Goal: Task Accomplishment & Management: Manage account settings

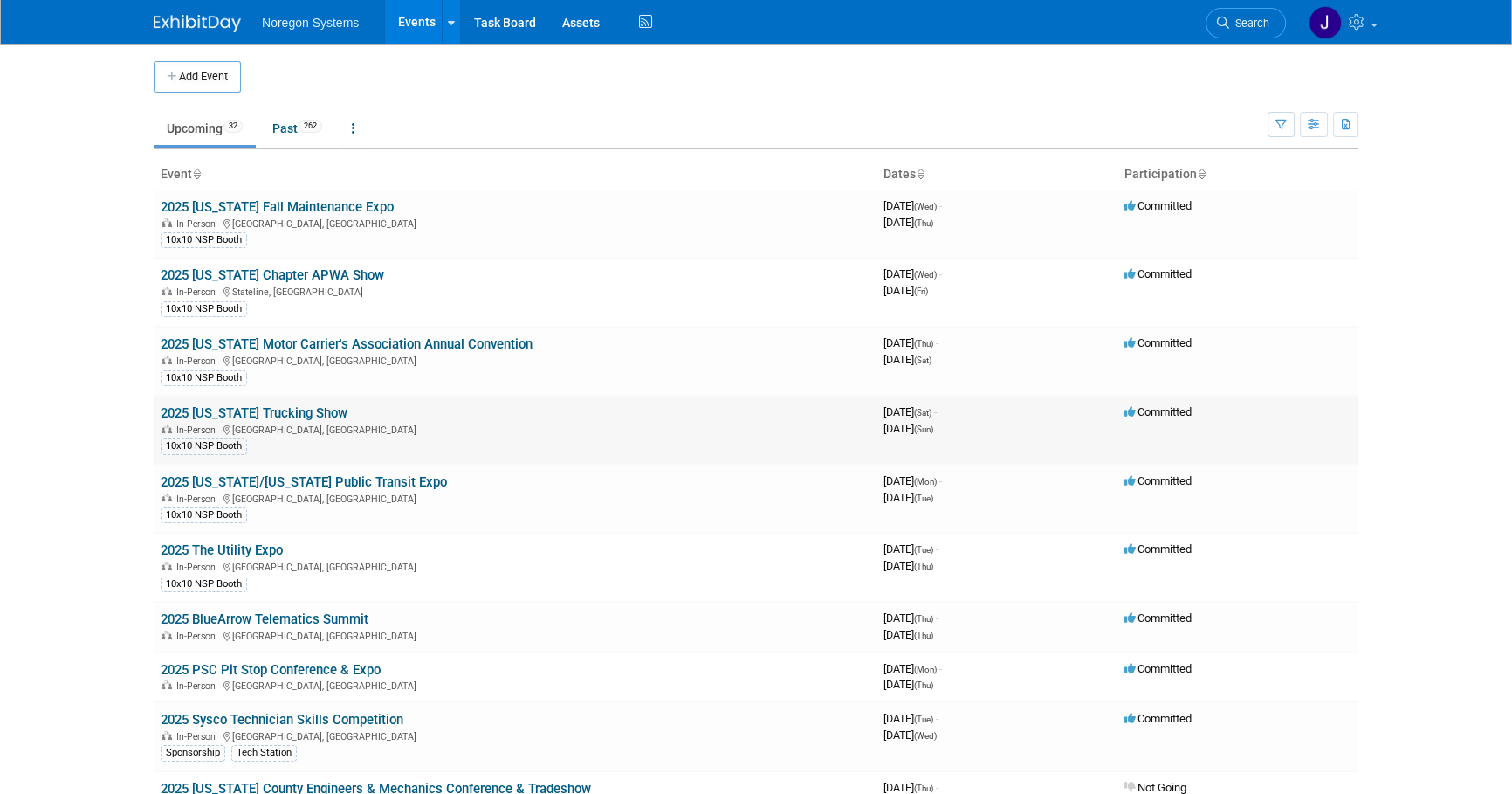
click at [289, 413] on link "2025 [US_STATE] Trucking Show" at bounding box center [254, 413] width 187 height 16
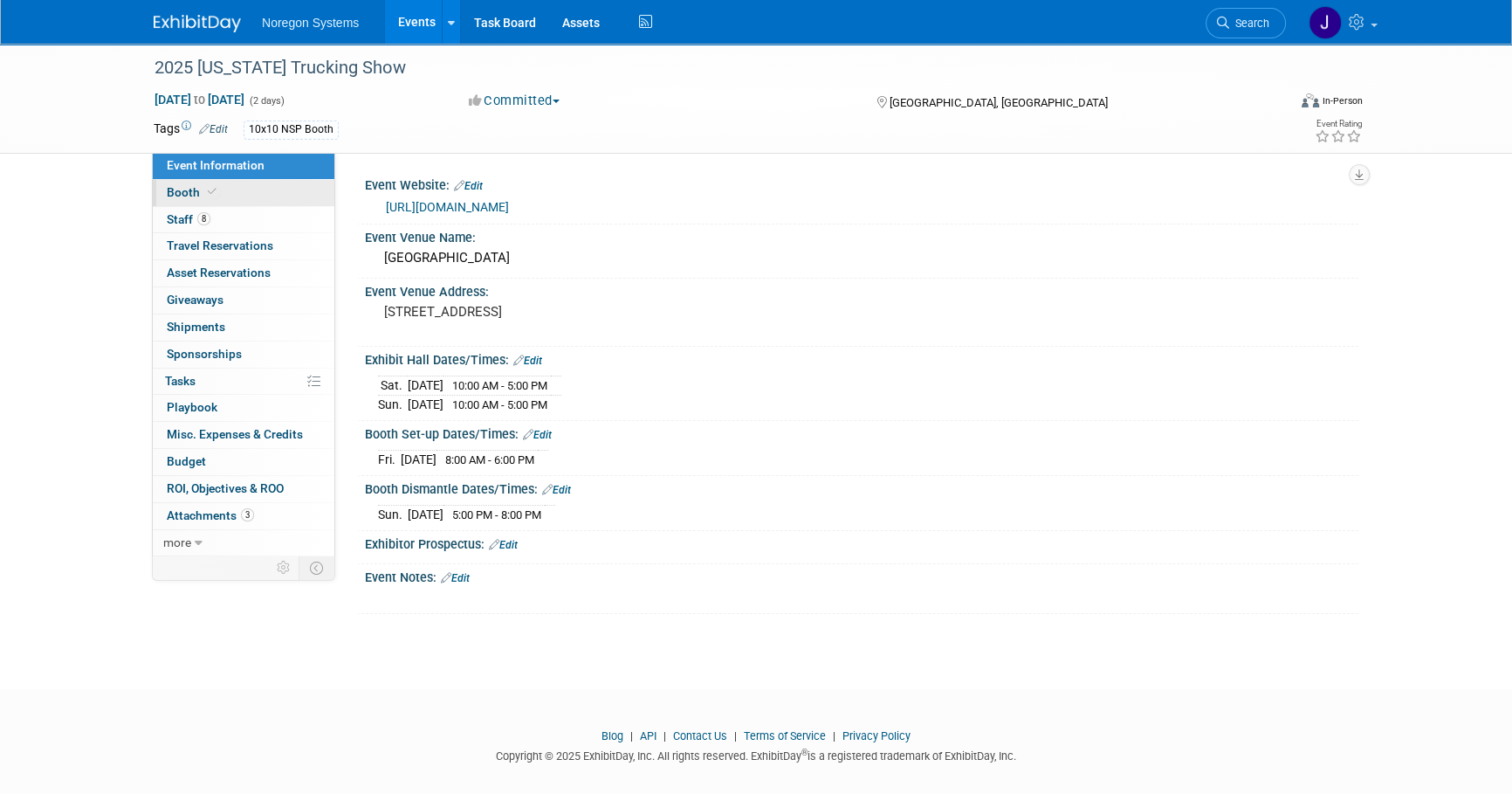
click at [241, 196] on link "Booth" at bounding box center [243, 193] width 181 height 26
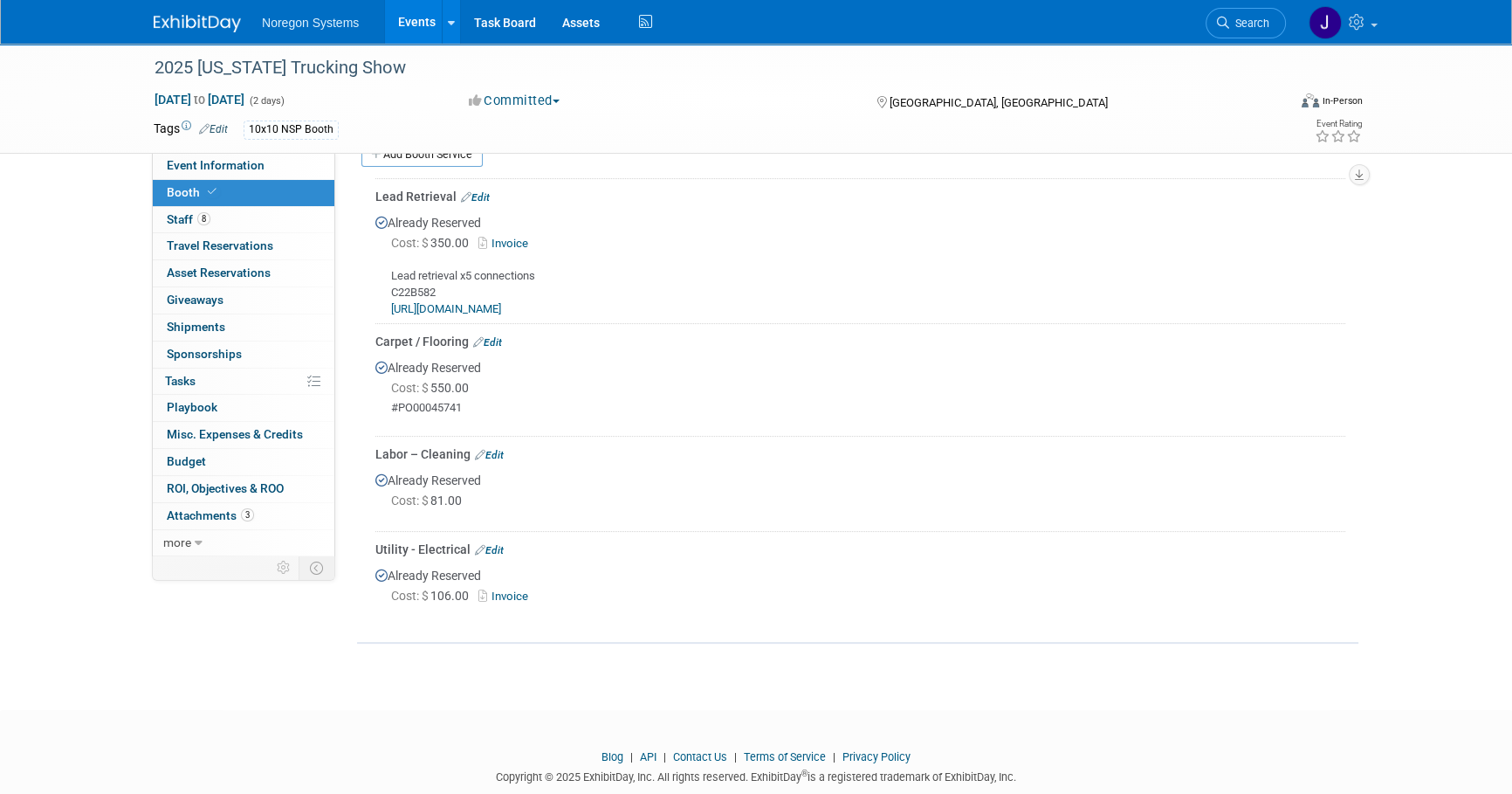
scroll to position [397, 0]
click at [181, 23] on img at bounding box center [198, 23] width 87 height 17
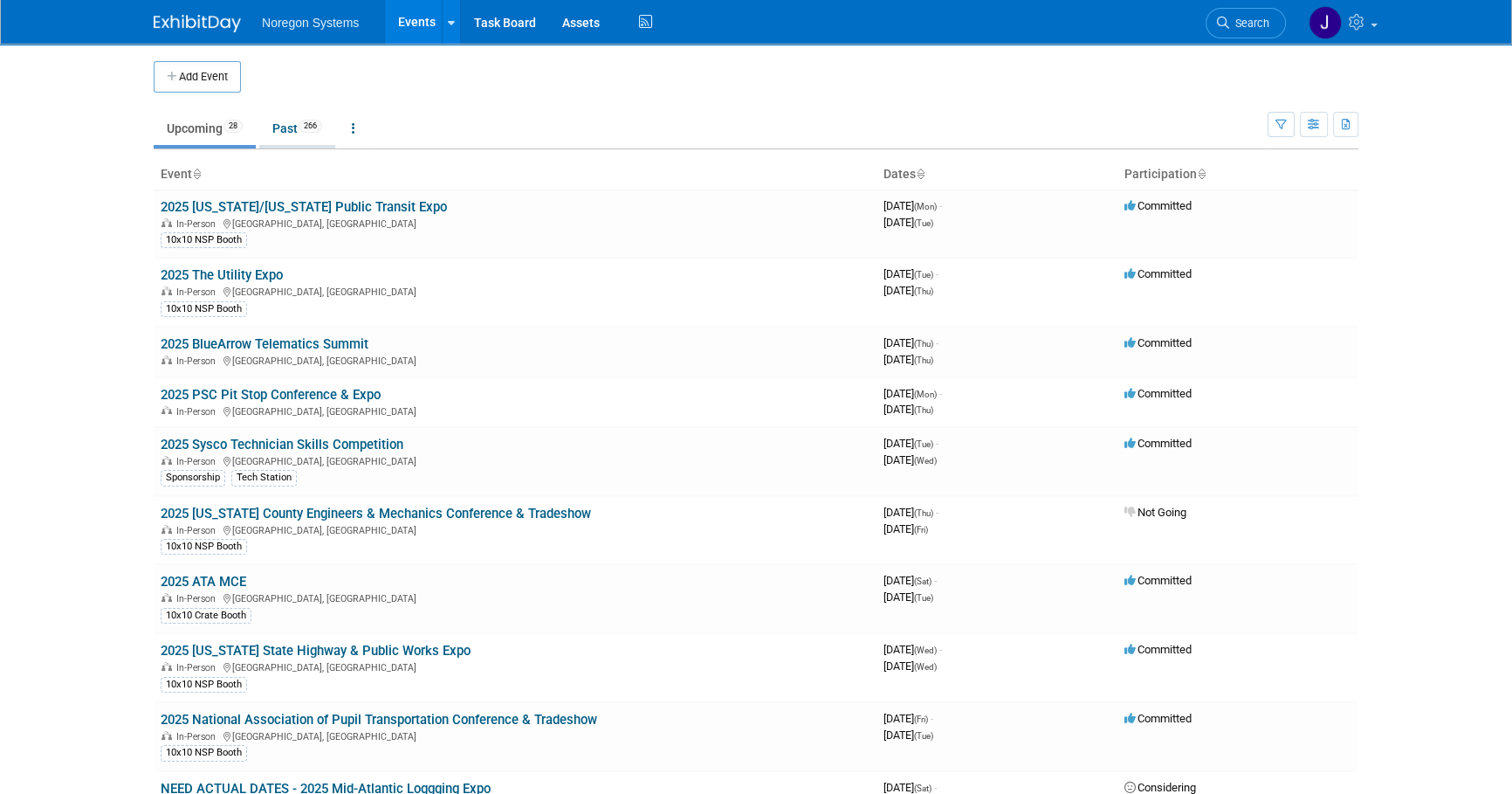
click at [276, 126] on link "Past 266" at bounding box center [297, 128] width 76 height 33
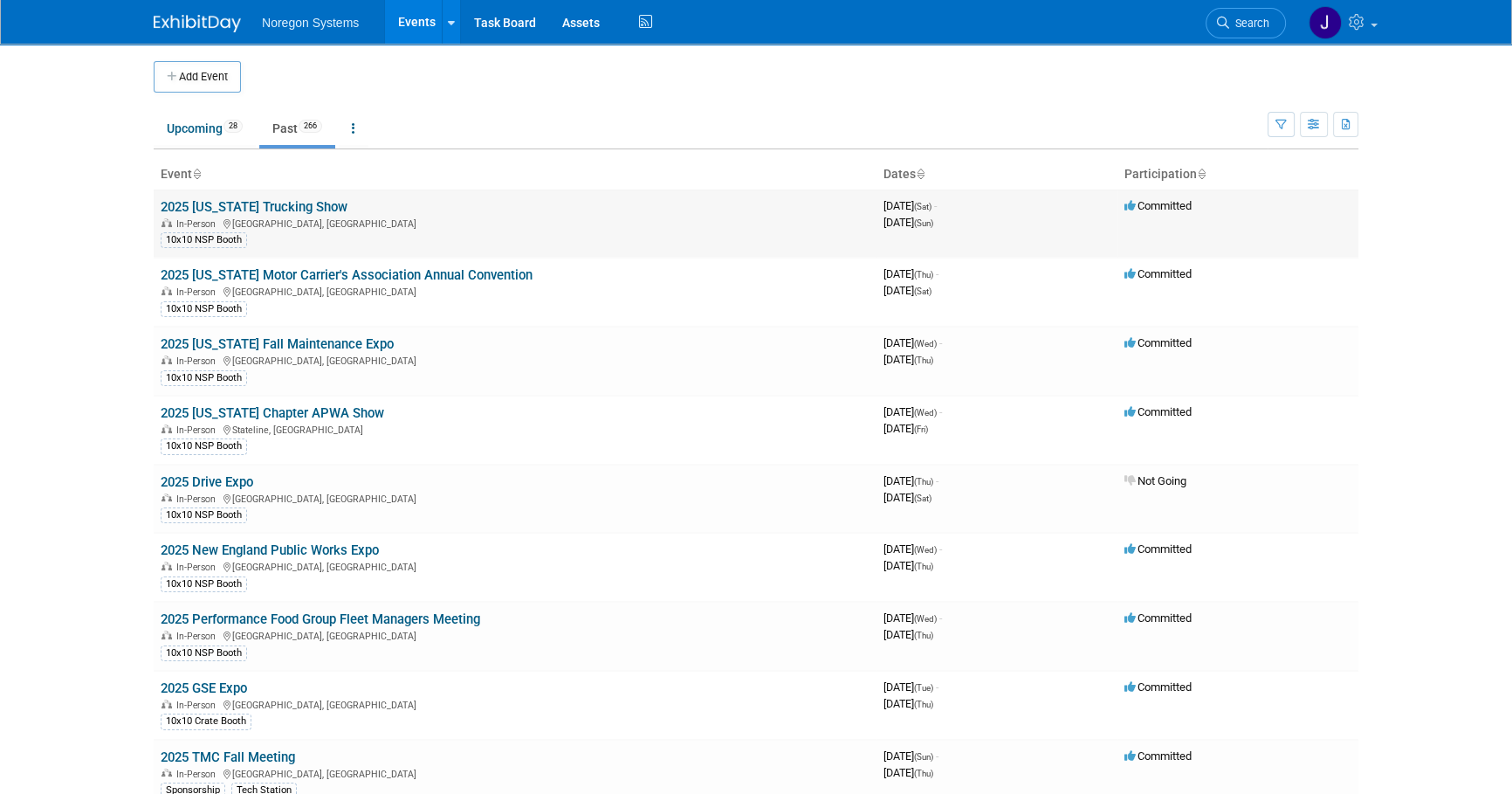
click at [288, 208] on link "2025 [US_STATE] Trucking Show" at bounding box center [254, 206] width 187 height 16
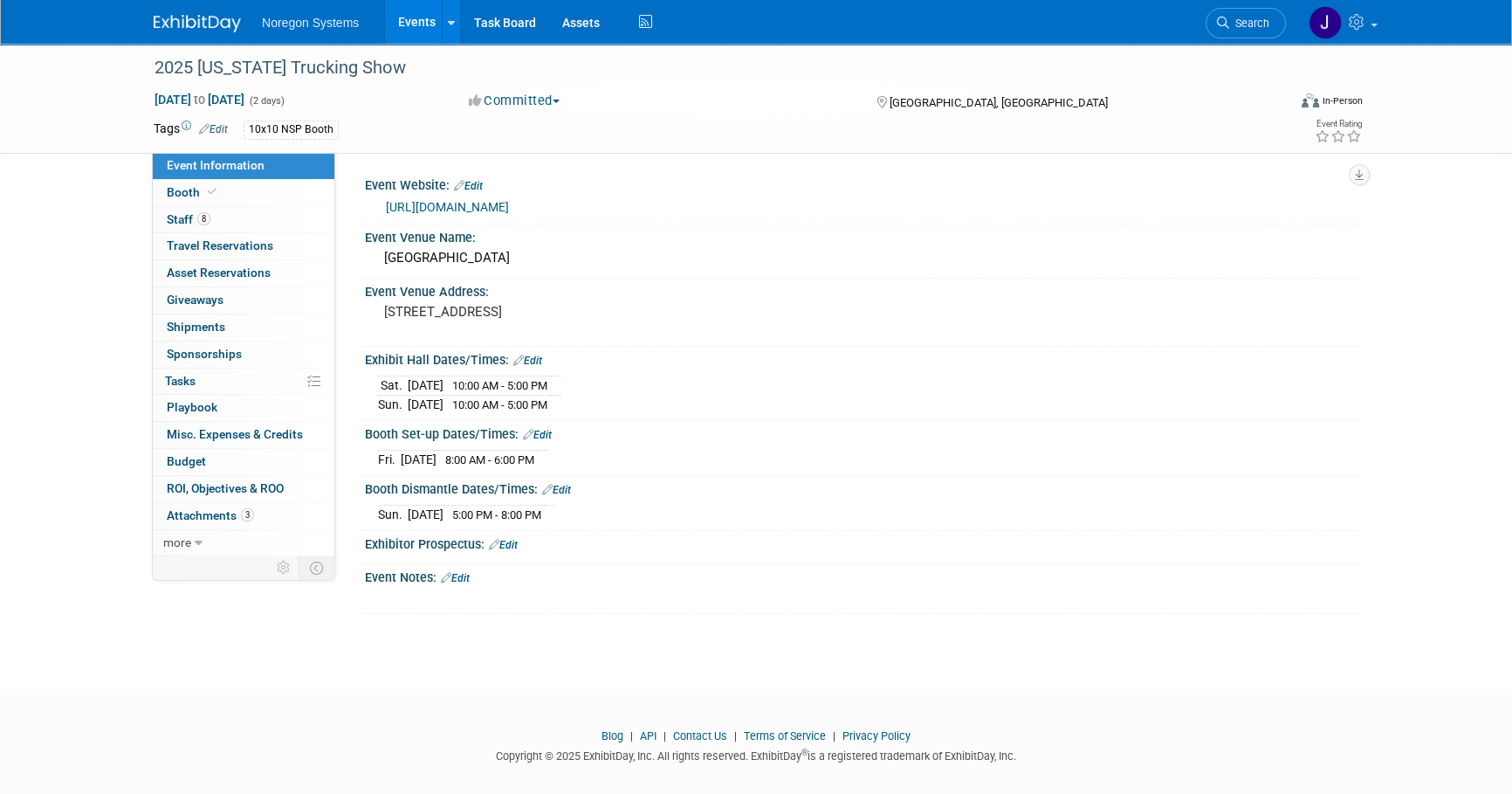
click at [182, 21] on img at bounding box center [198, 23] width 87 height 17
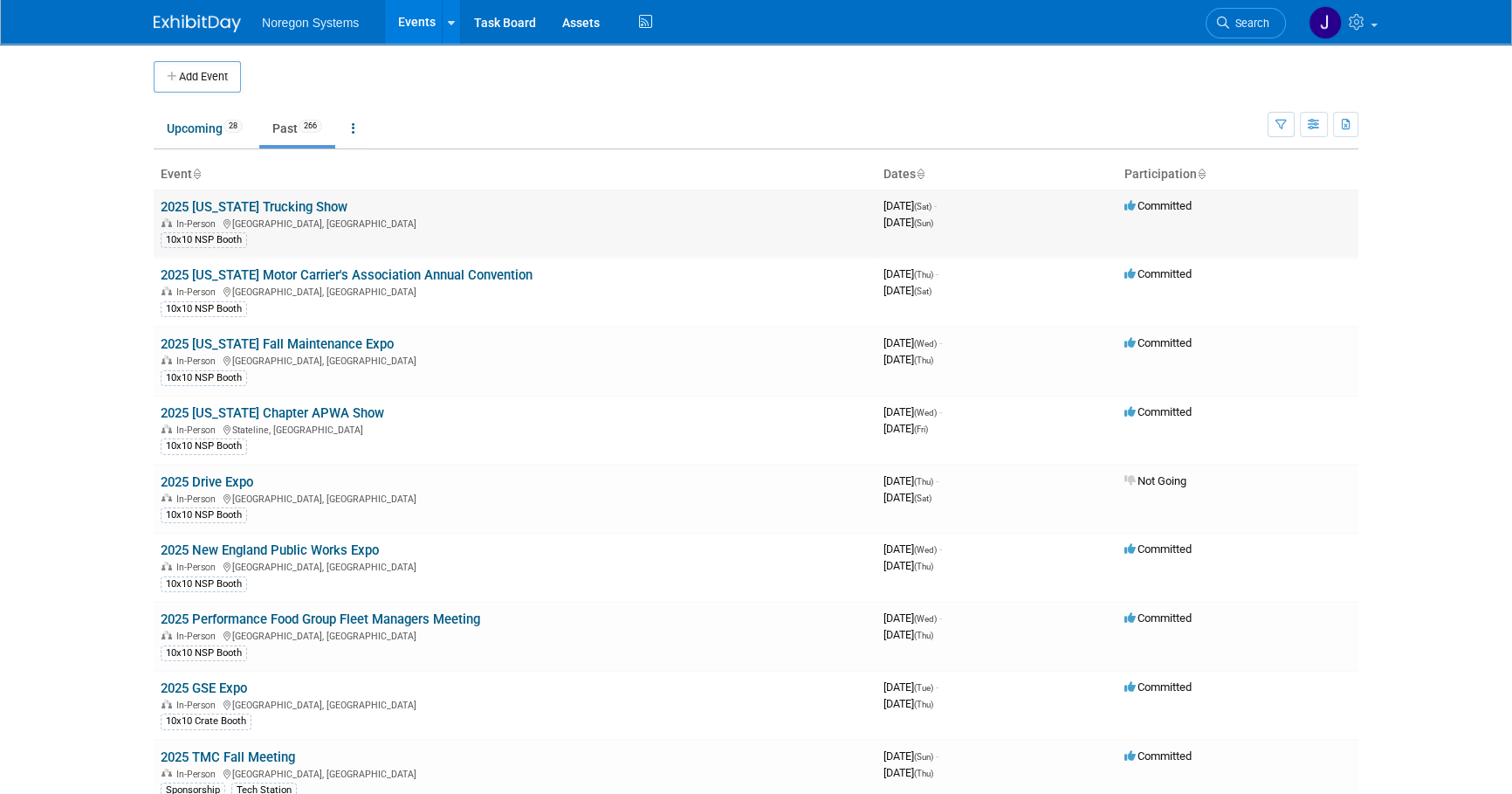
click at [262, 206] on link "2025 [US_STATE] Trucking Show" at bounding box center [254, 206] width 187 height 16
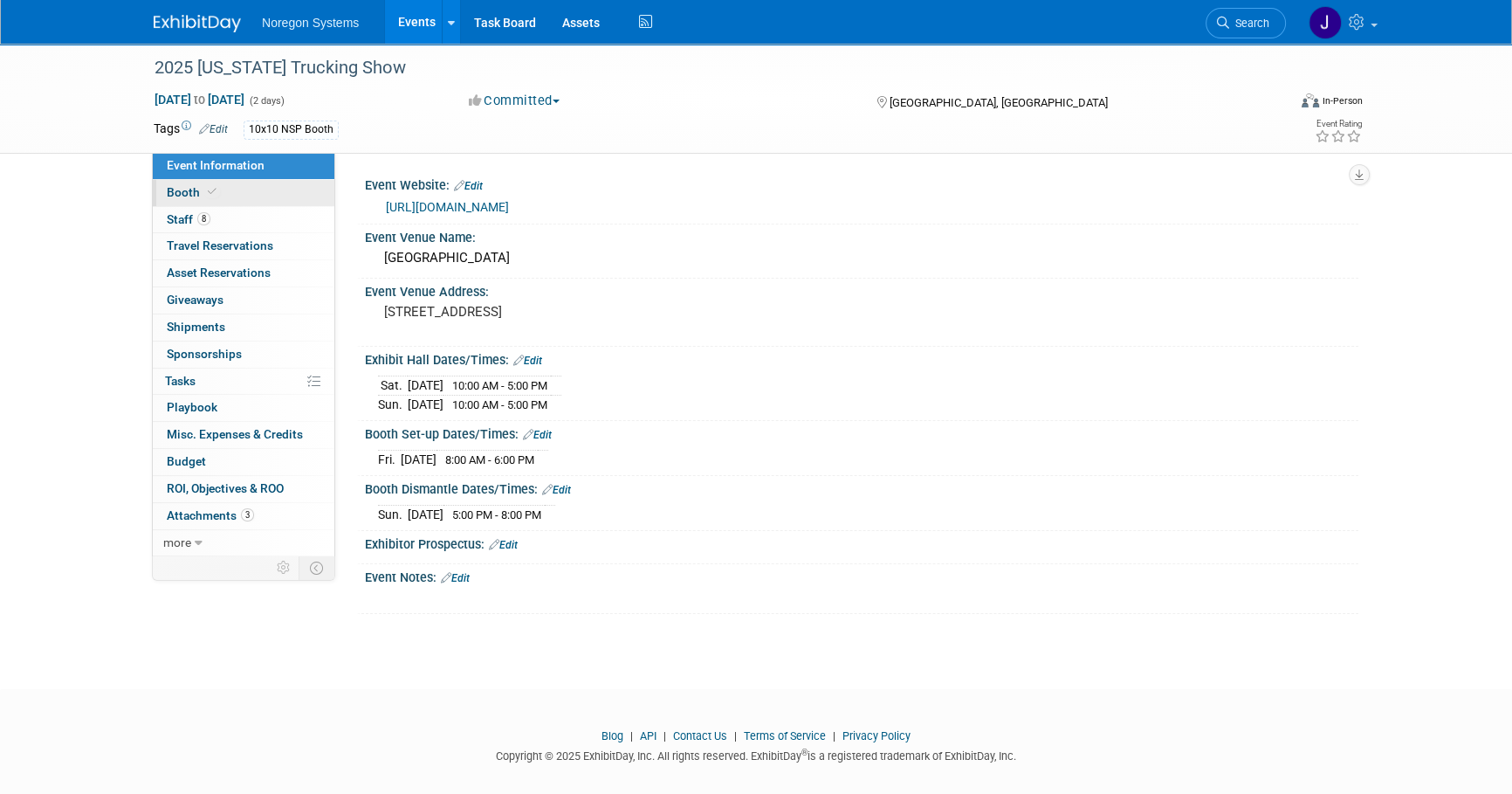
click at [284, 189] on link "Booth" at bounding box center [243, 193] width 181 height 26
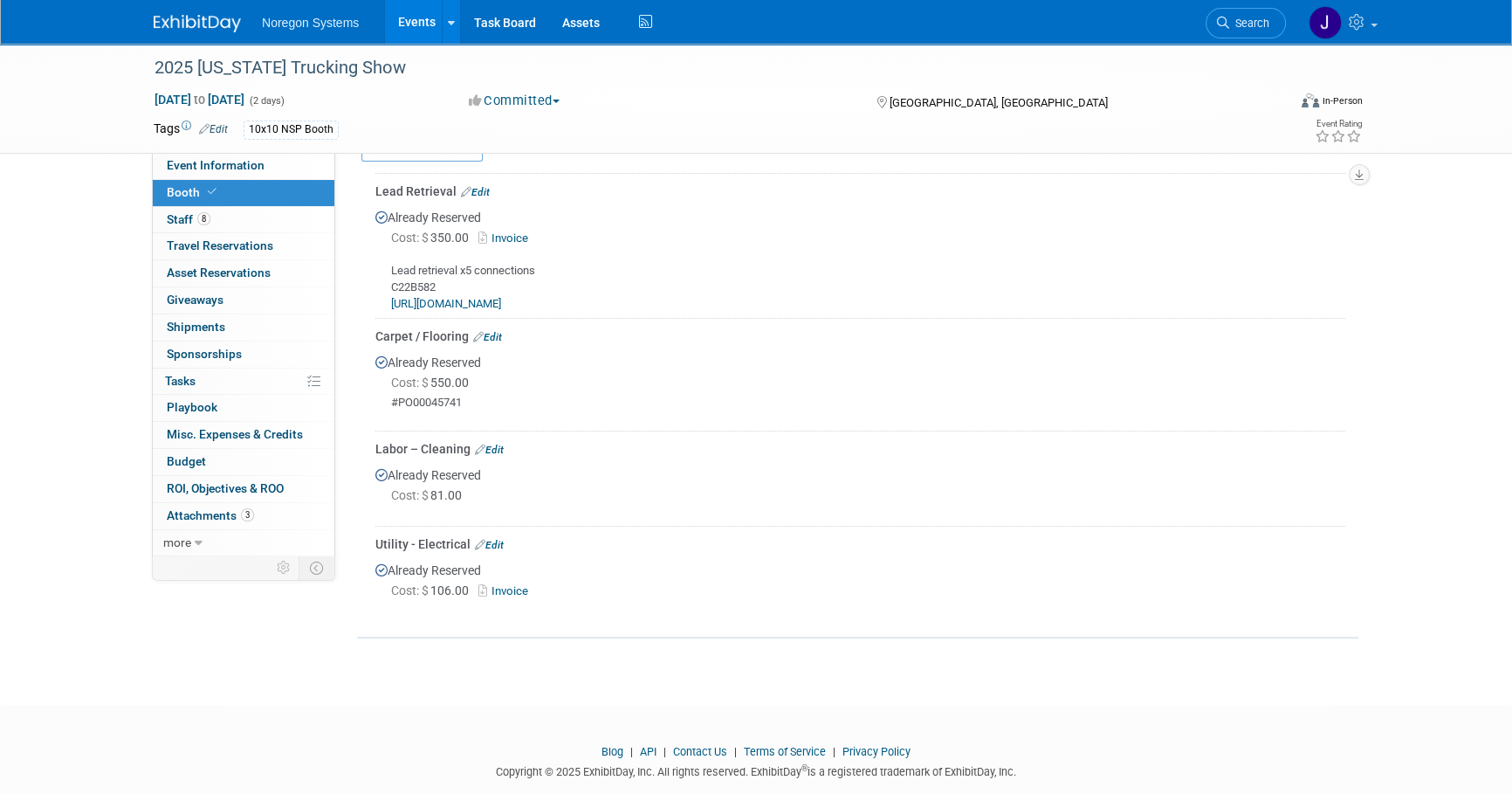
scroll to position [317, 0]
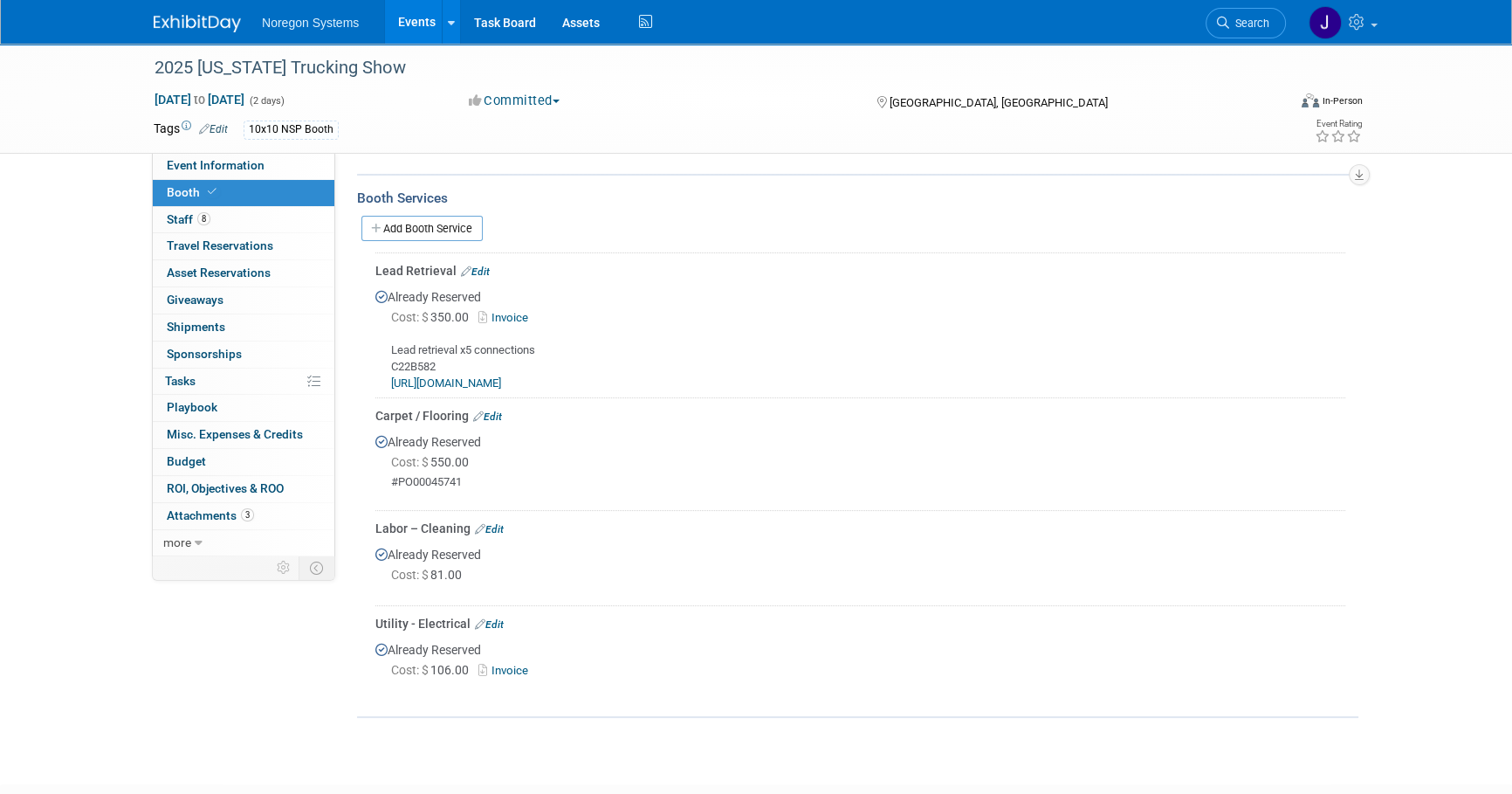
drag, startPoint x: 464, startPoint y: 477, endPoint x: 396, endPoint y: 481, distance: 68.1
click at [396, 481] on div "#PO00045741" at bounding box center [867, 482] width 954 height 15
copy div "PO00045741"
click at [223, 25] on img at bounding box center [198, 23] width 87 height 17
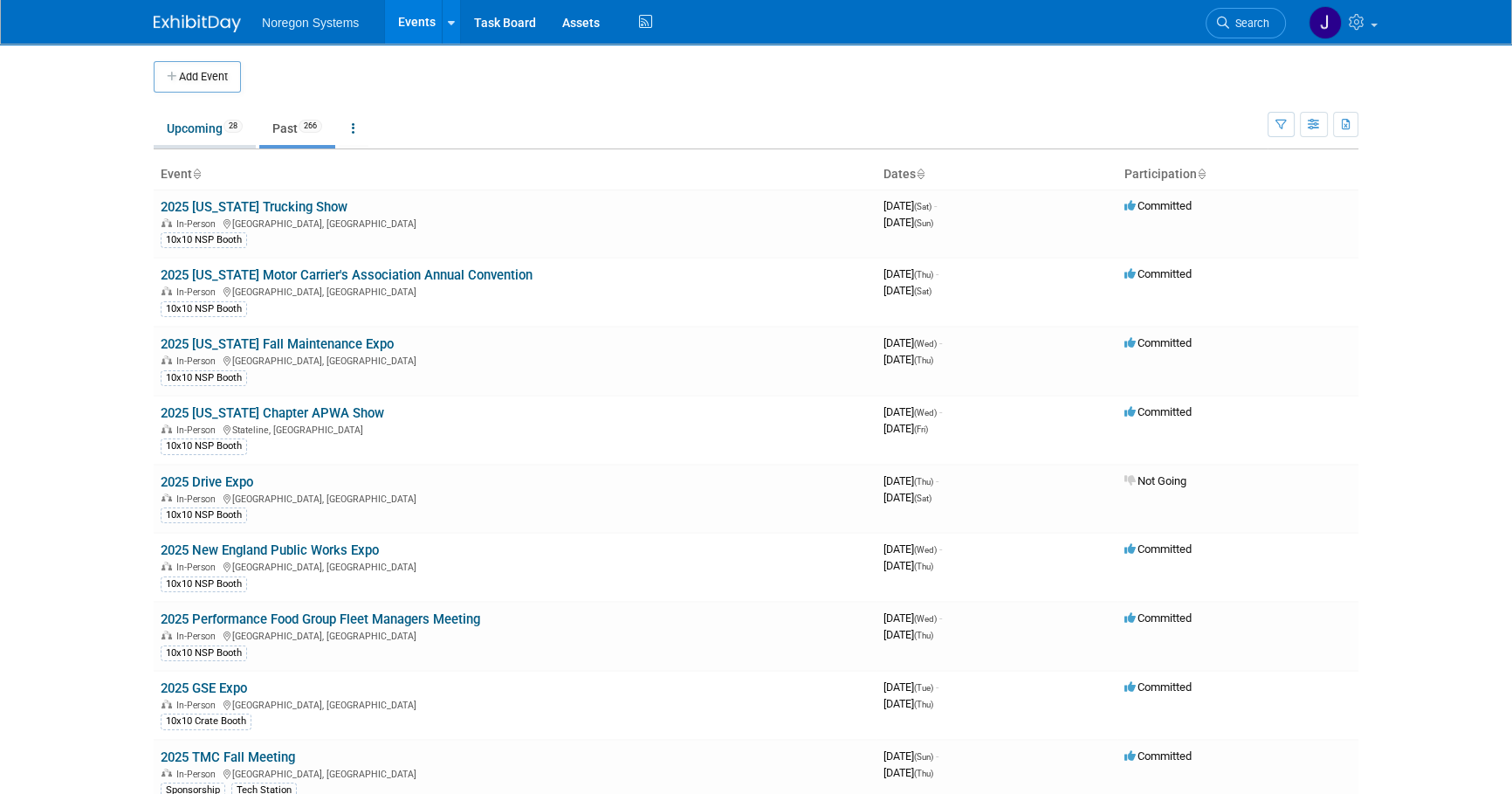
click at [176, 134] on link "Upcoming 28" at bounding box center [205, 128] width 102 height 33
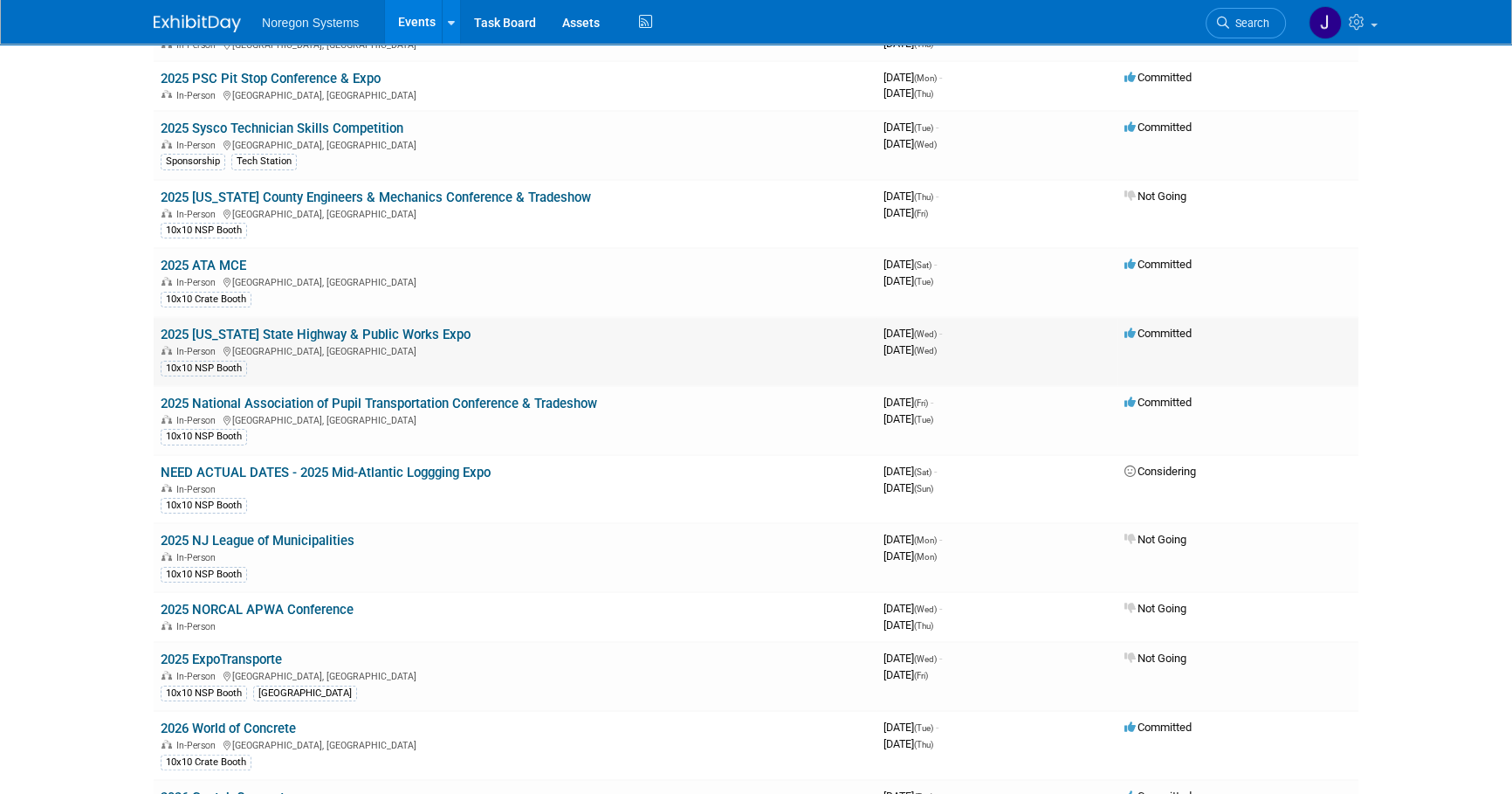
scroll to position [317, 0]
click at [348, 331] on link "2025 [US_STATE] State Highway & Public Works Expo" at bounding box center [316, 333] width 310 height 16
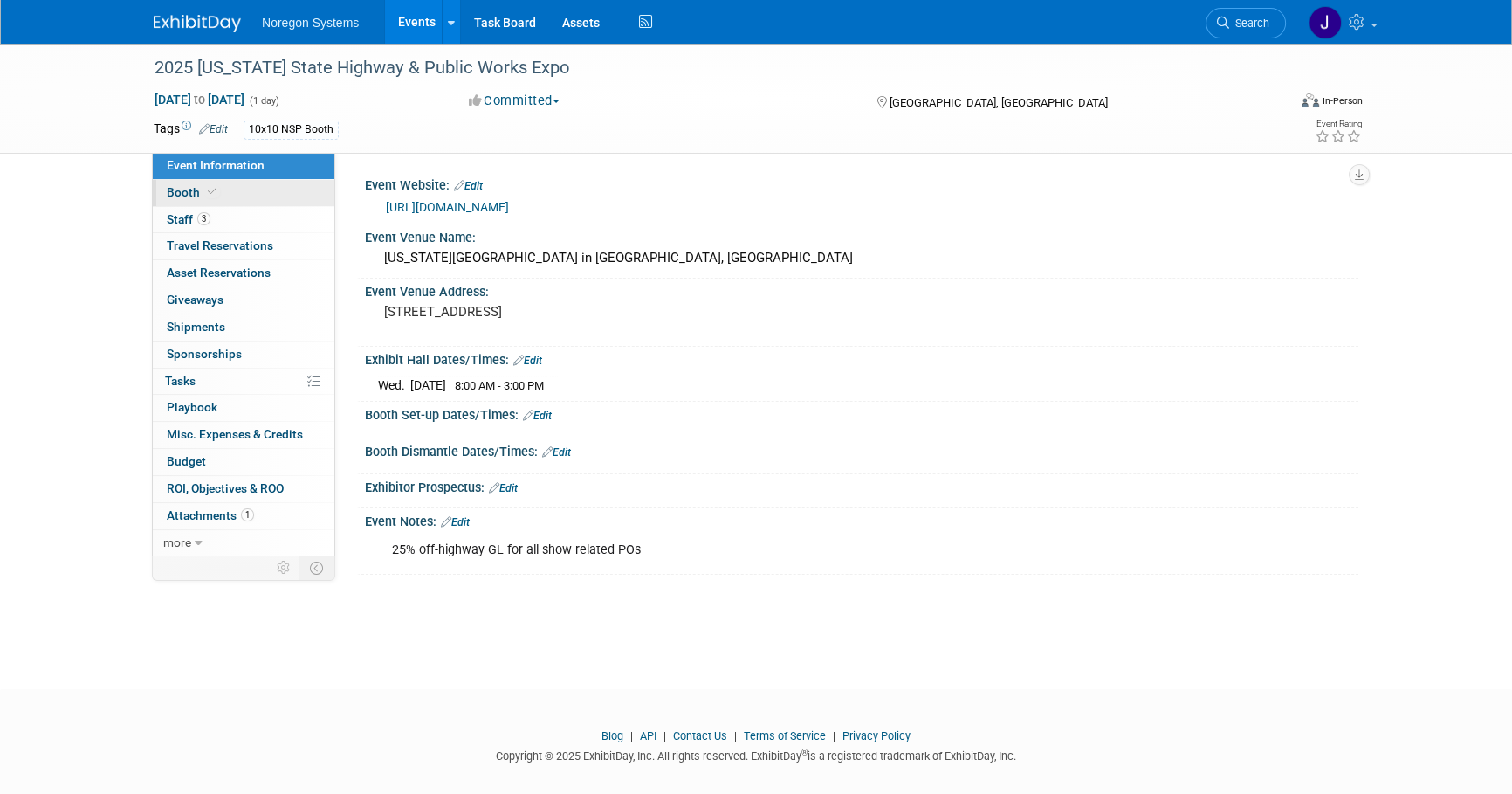
click at [212, 189] on icon at bounding box center [211, 192] width 9 height 10
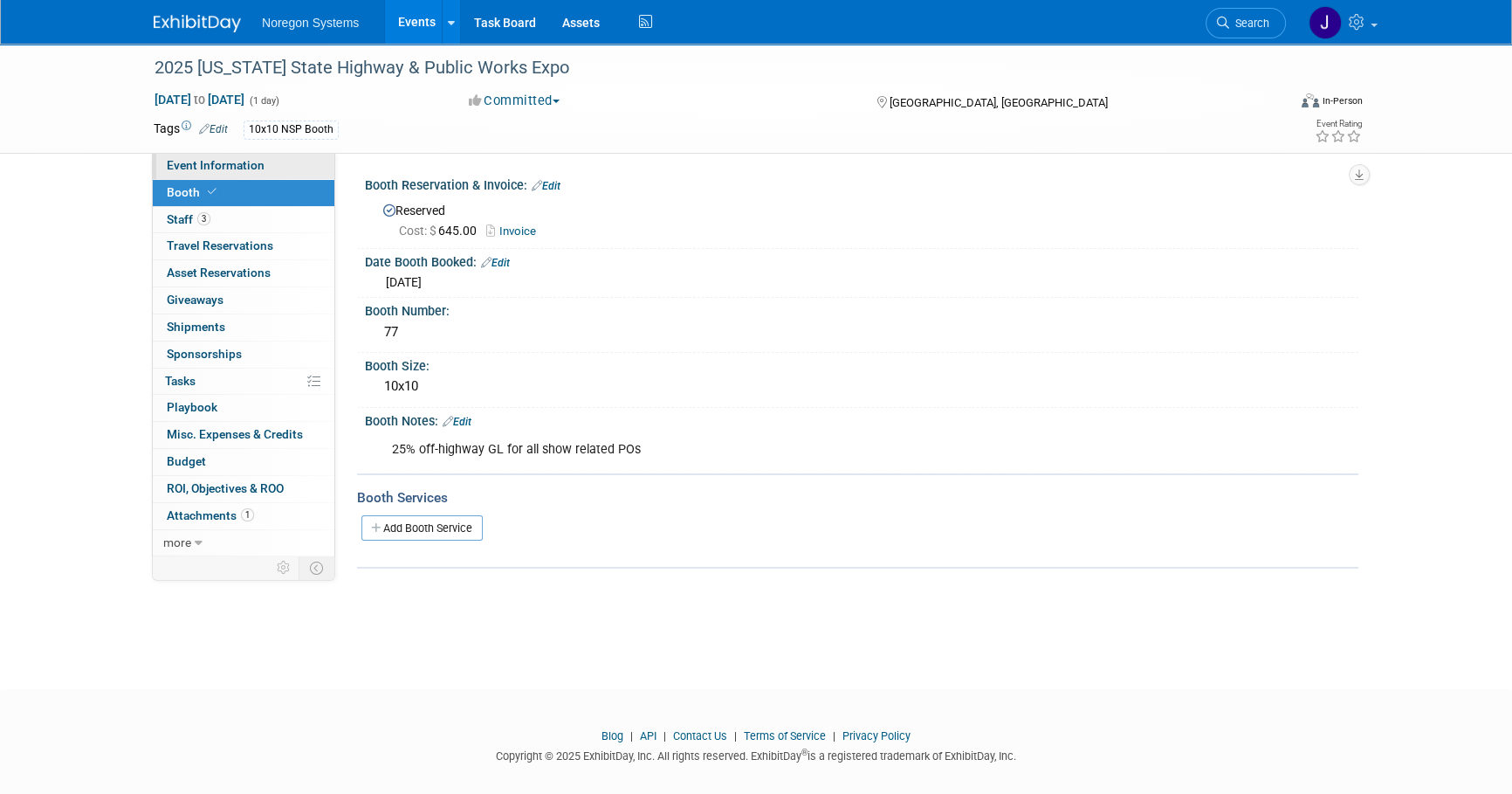
click at [224, 163] on span "Event Information" at bounding box center [215, 165] width 98 height 14
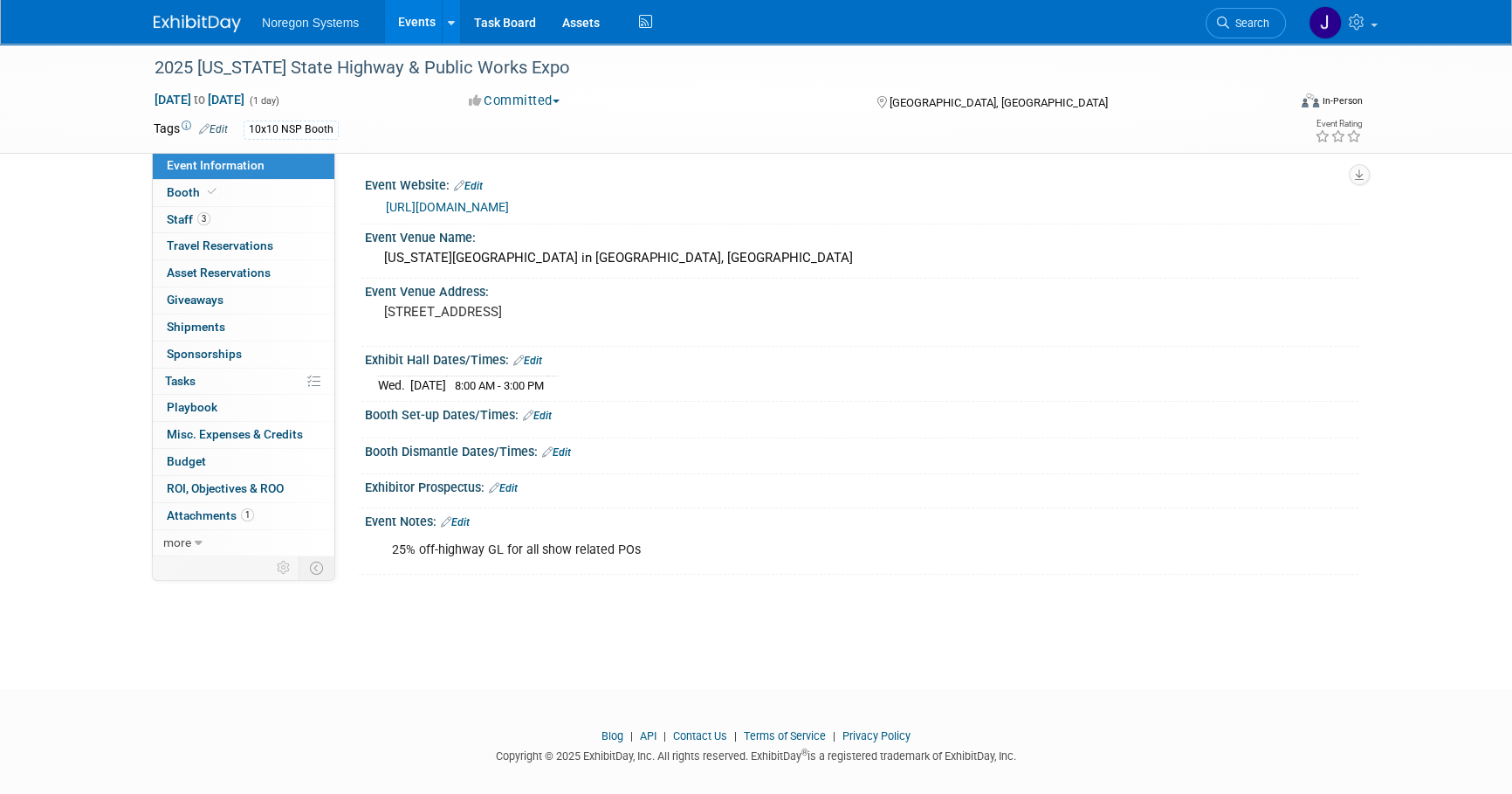
click at [204, 14] on link at bounding box center [208, 15] width 109 height 14
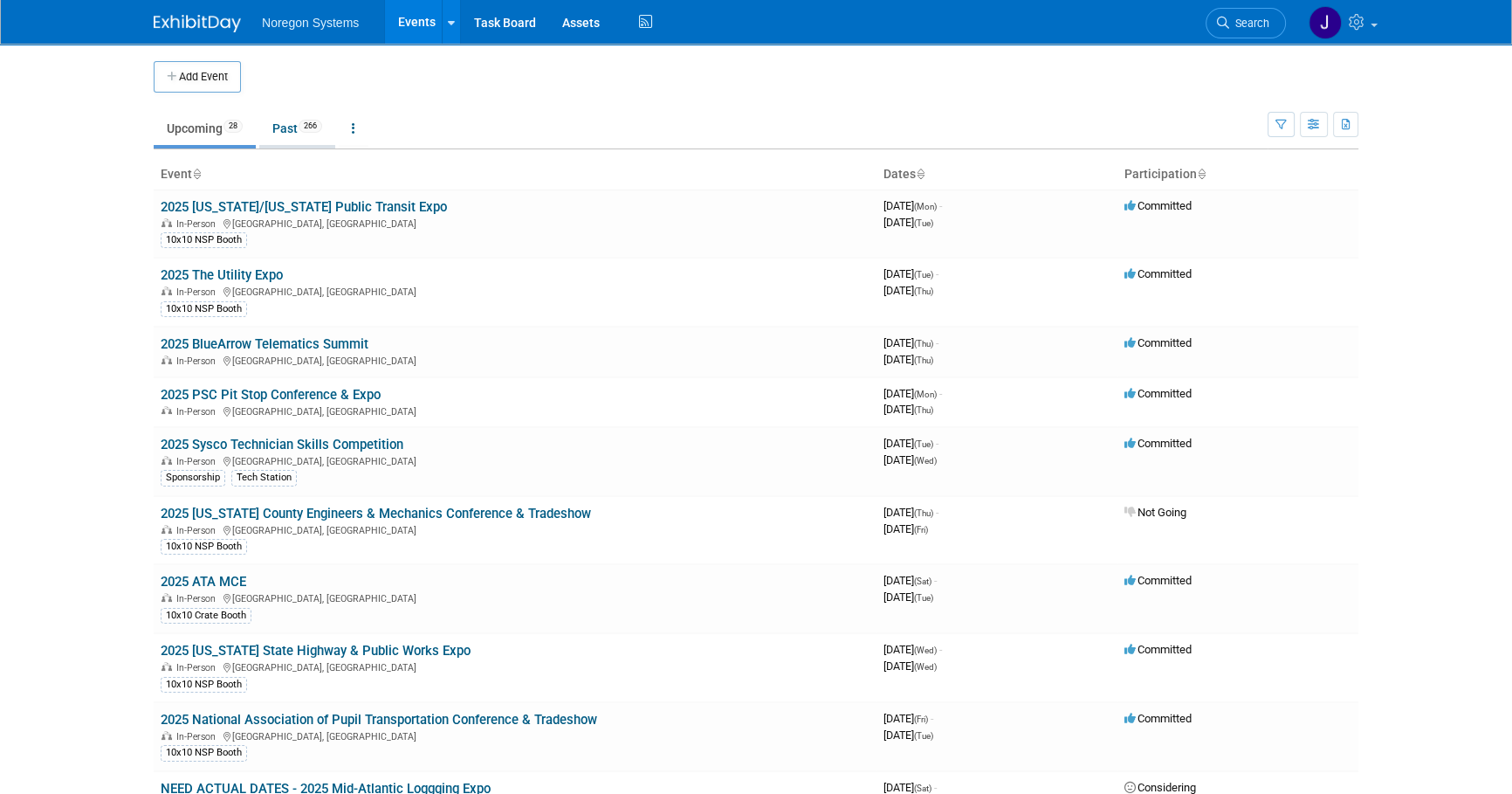
click at [283, 131] on link "Past 266" at bounding box center [297, 128] width 76 height 33
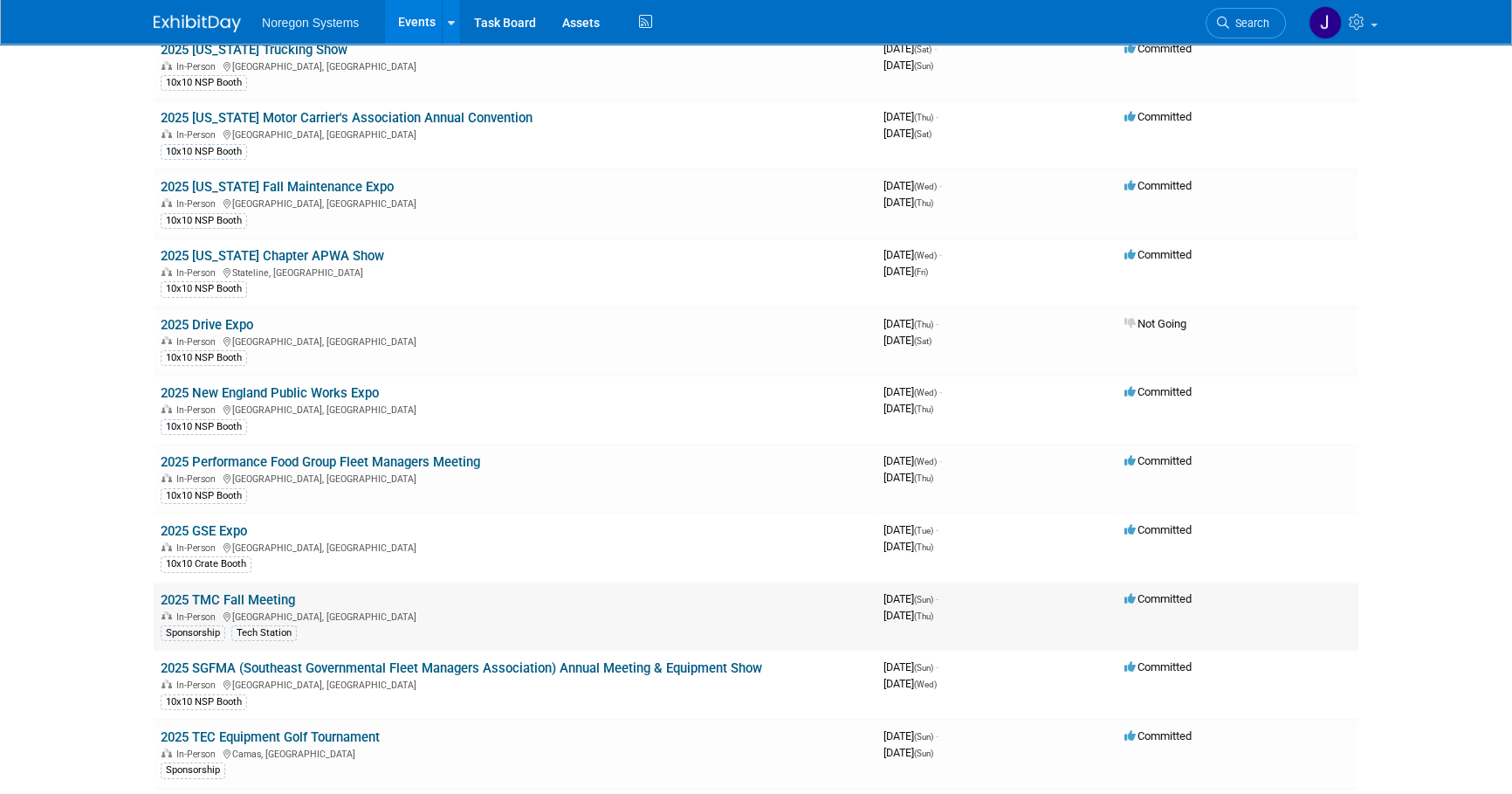
scroll to position [158, 0]
click at [413, 455] on link "2025 Performance Food Group Fleet Managers Meeting" at bounding box center [321, 461] width 320 height 16
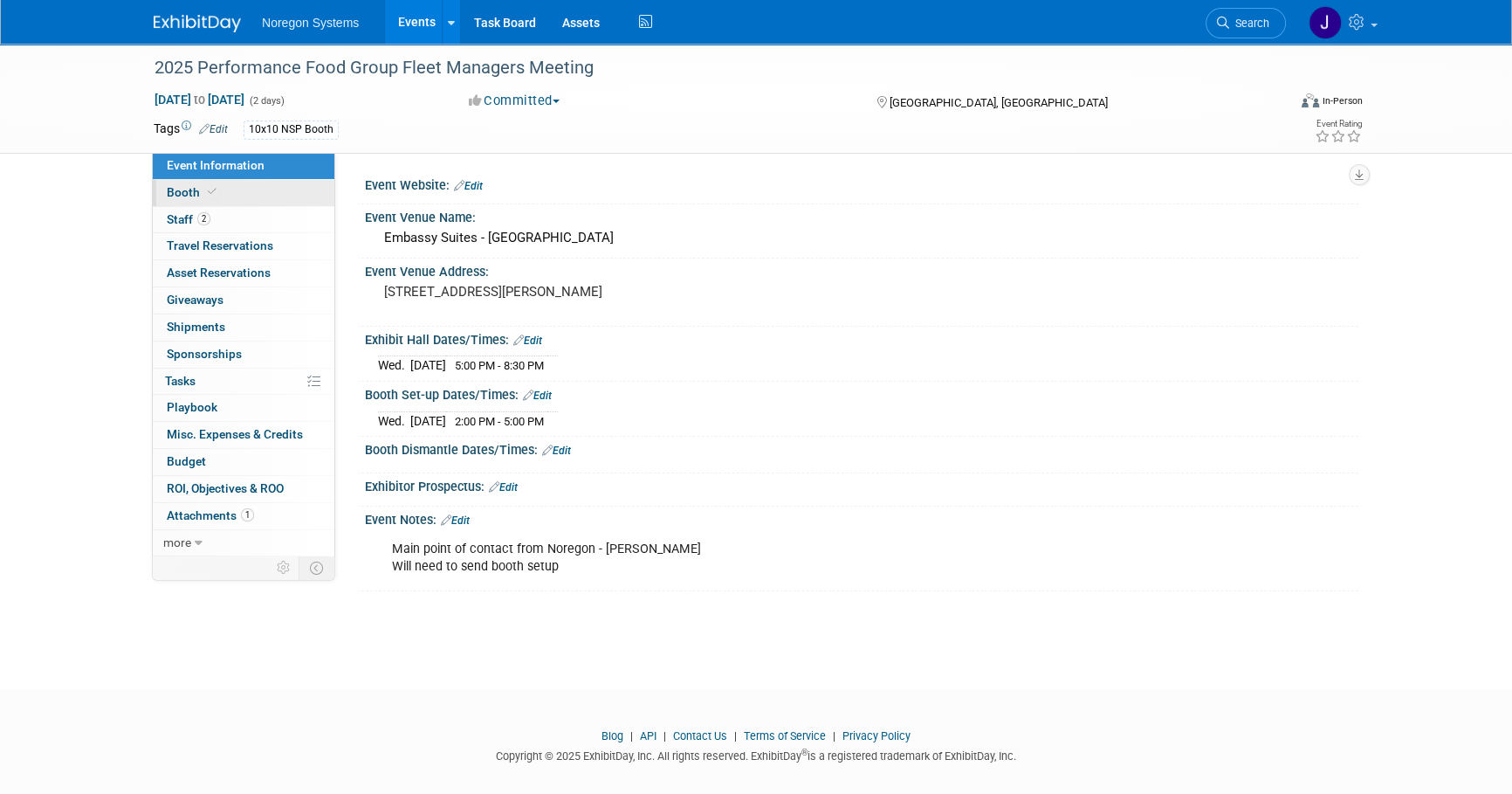
click at [249, 201] on link "Booth" at bounding box center [243, 193] width 181 height 26
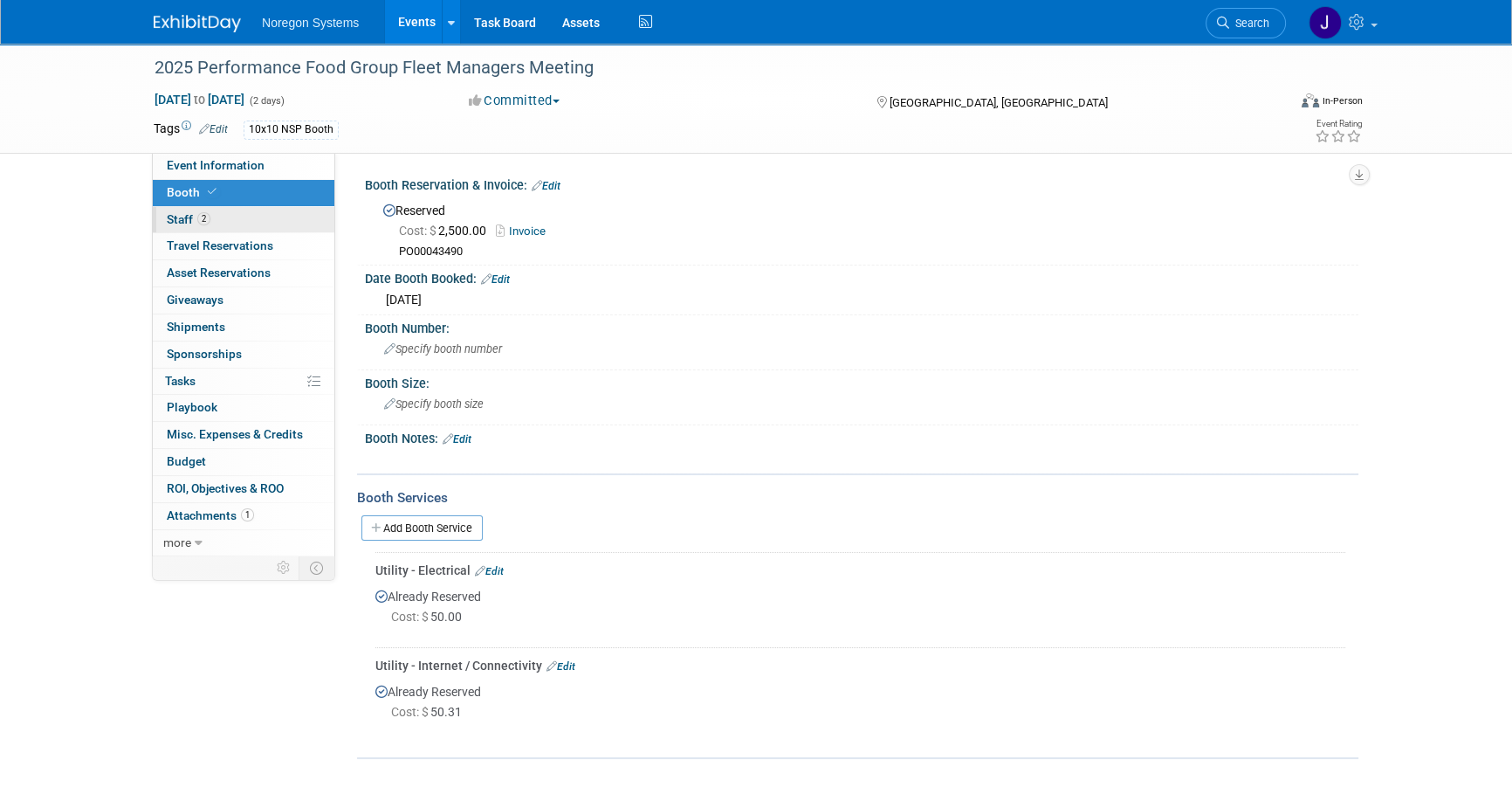
click at [252, 216] on link "2 Staff 2" at bounding box center [243, 219] width 181 height 26
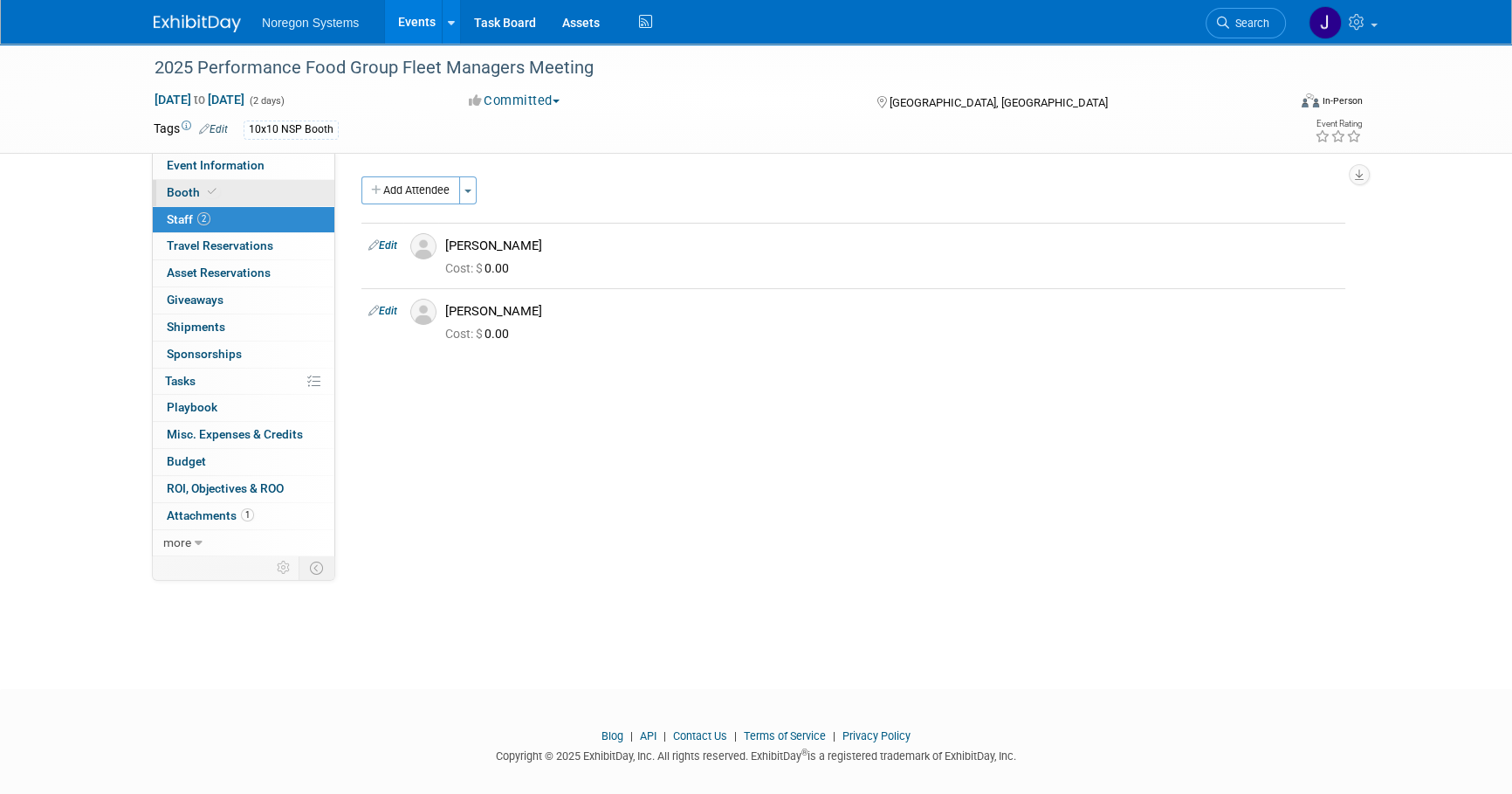
click at [261, 188] on link "Booth" at bounding box center [243, 193] width 181 height 26
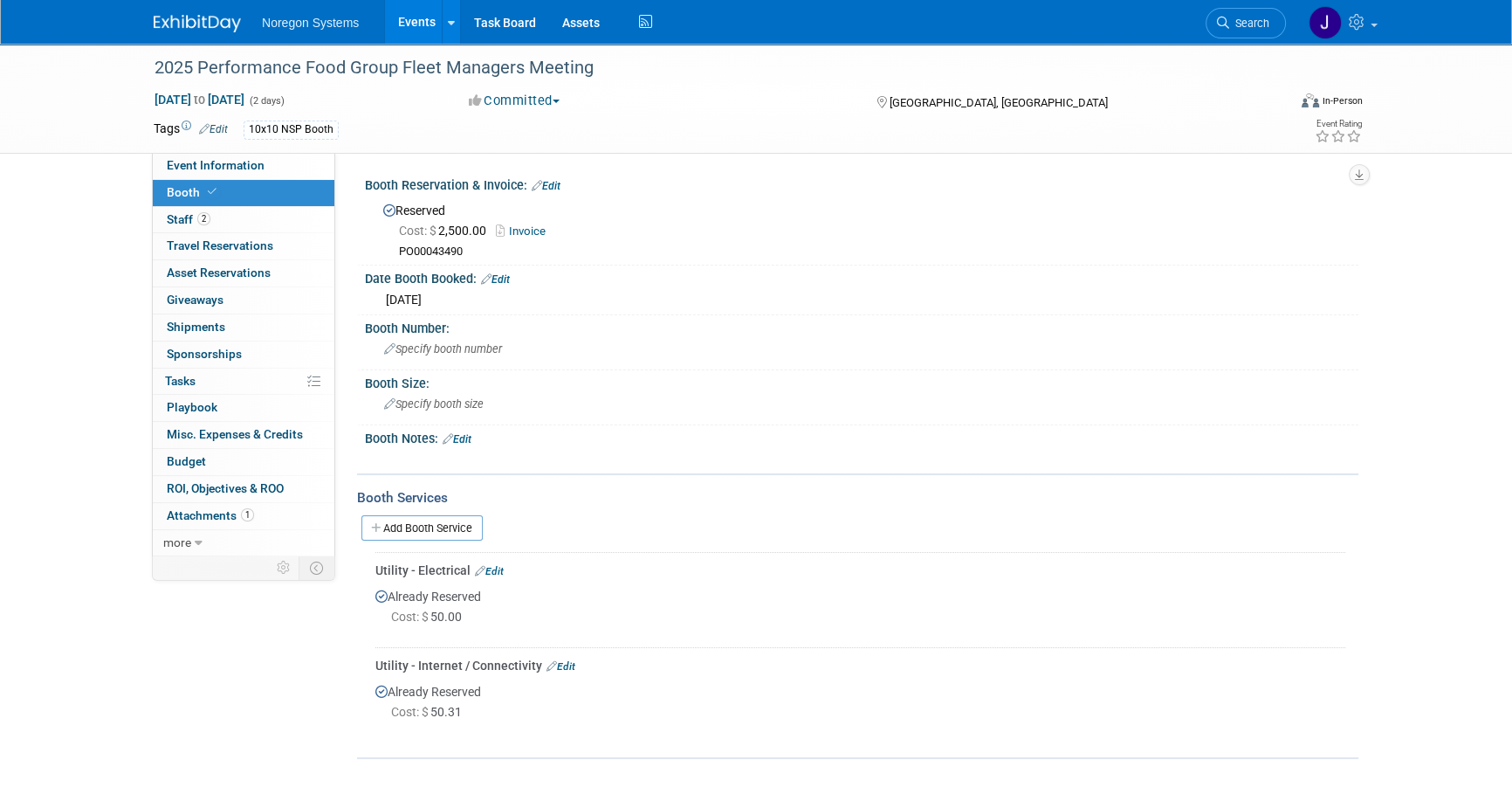
click at [497, 566] on link "Edit" at bounding box center [489, 571] width 29 height 13
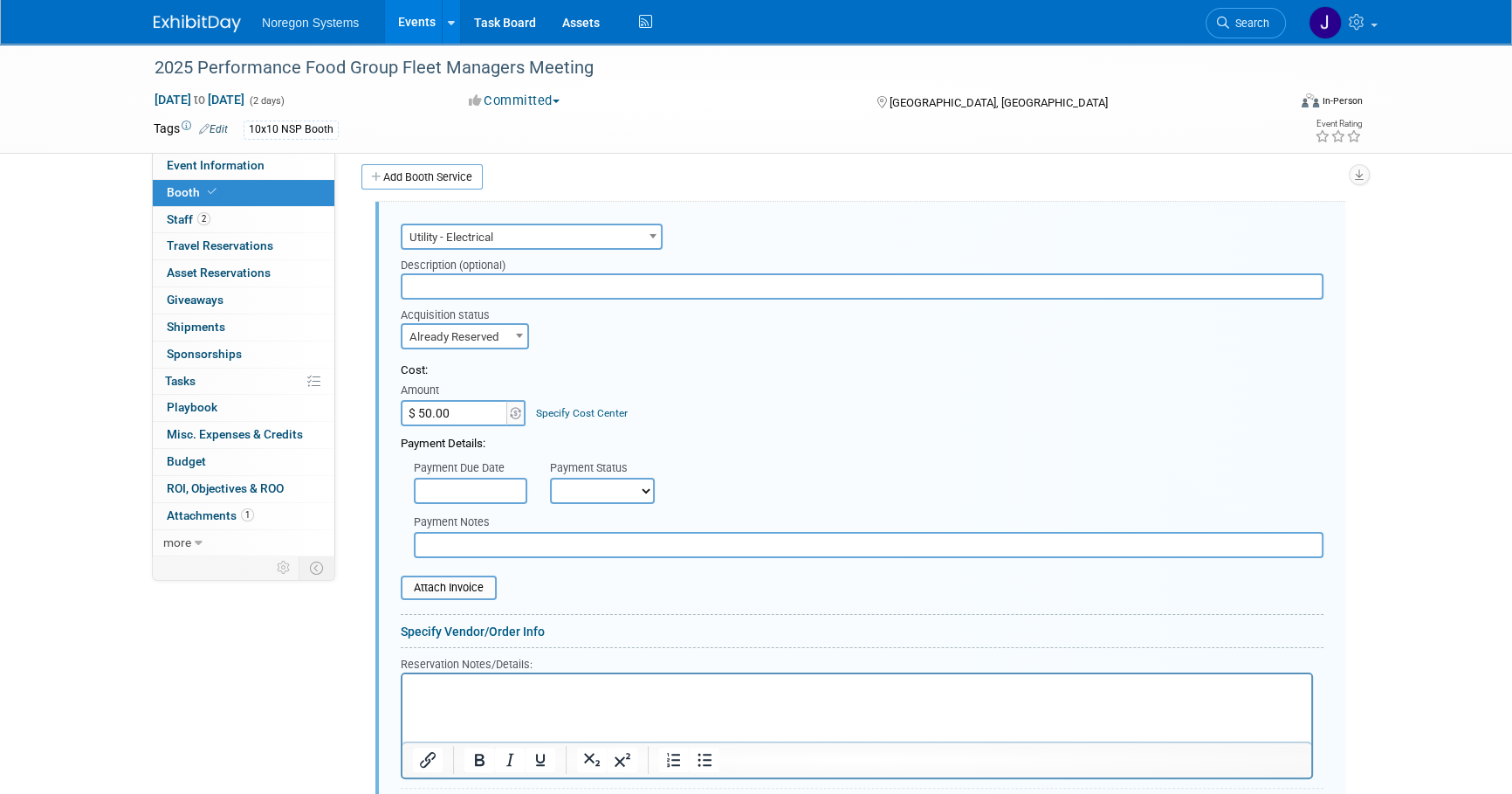
click at [486, 544] on input "text" at bounding box center [868, 544] width 909 height 26
paste input "PO00044966"
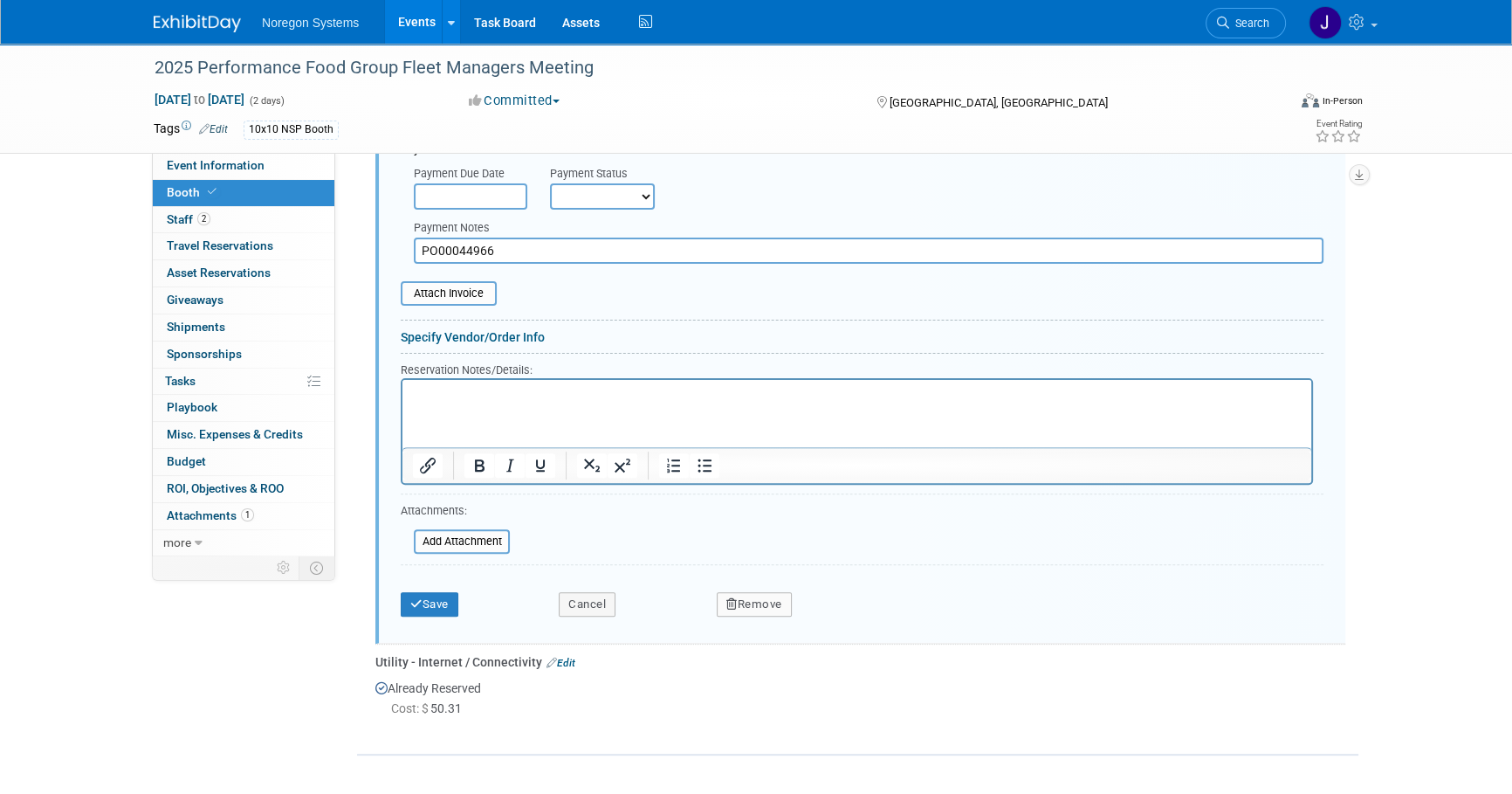
scroll to position [669, 0]
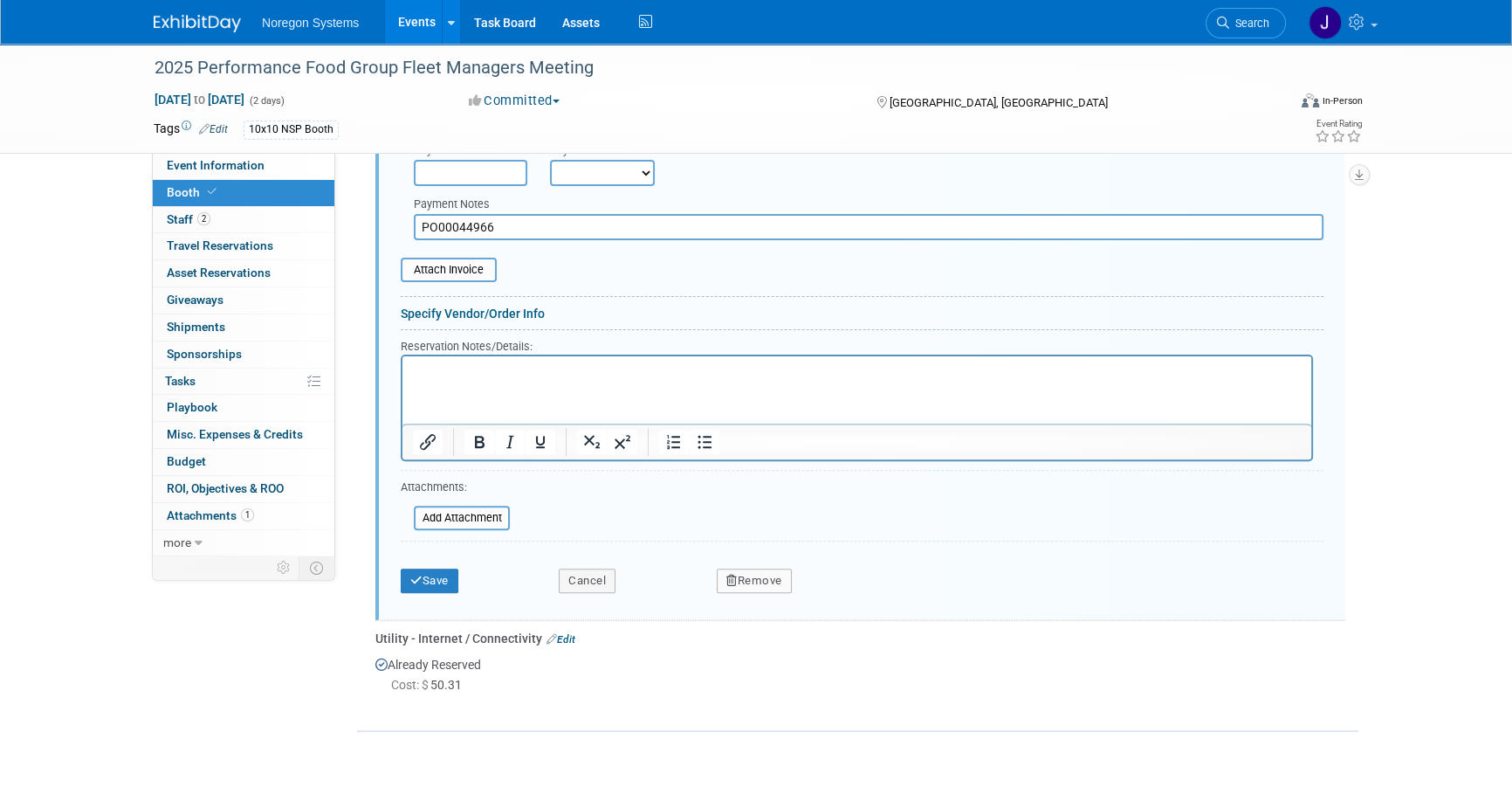
type input "PO00044966"
click at [403, 562] on div "Save" at bounding box center [466, 575] width 158 height 36
click at [436, 580] on button "Save" at bounding box center [428, 580] width 57 height 24
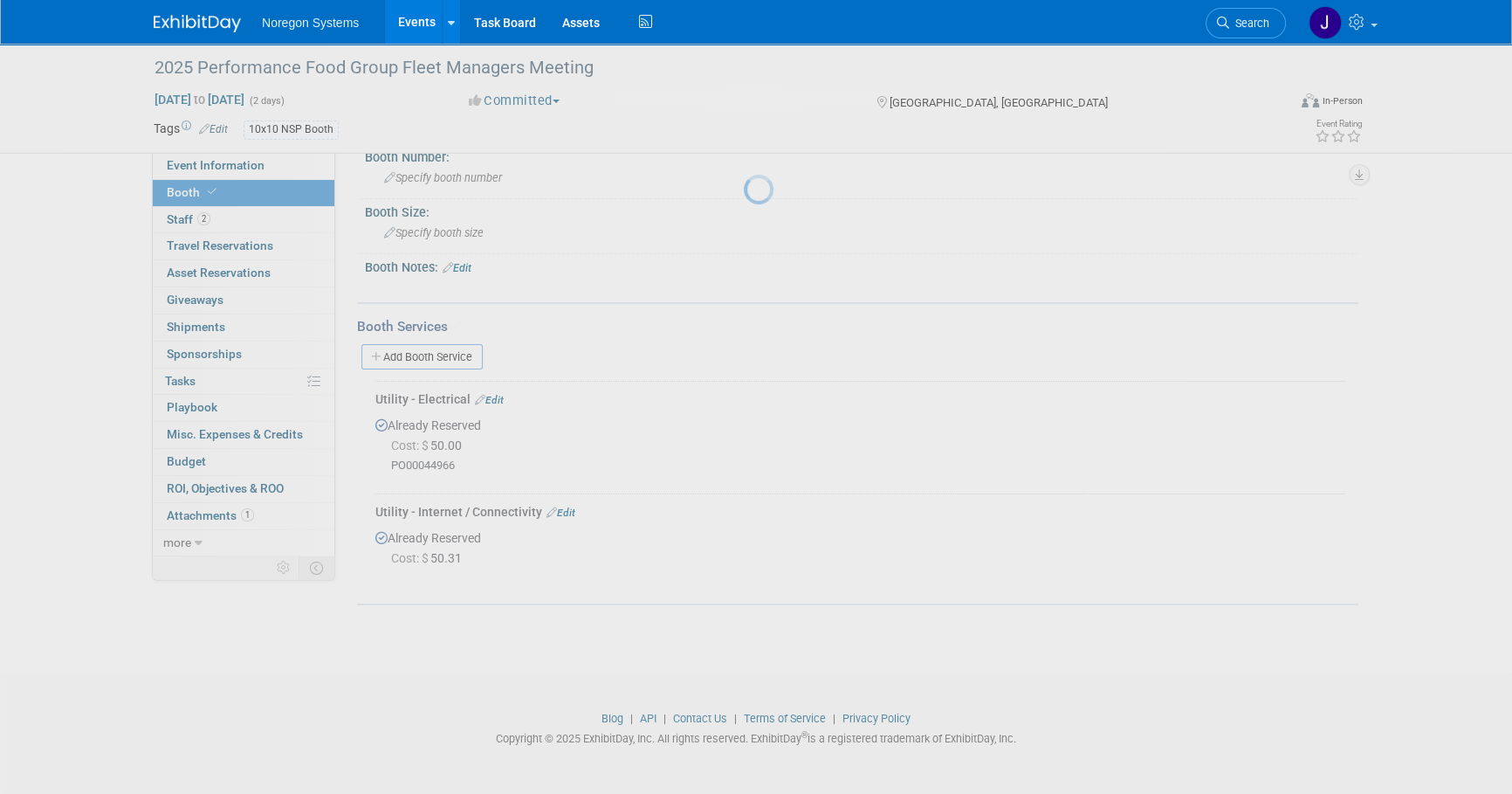
scroll to position [168, 0]
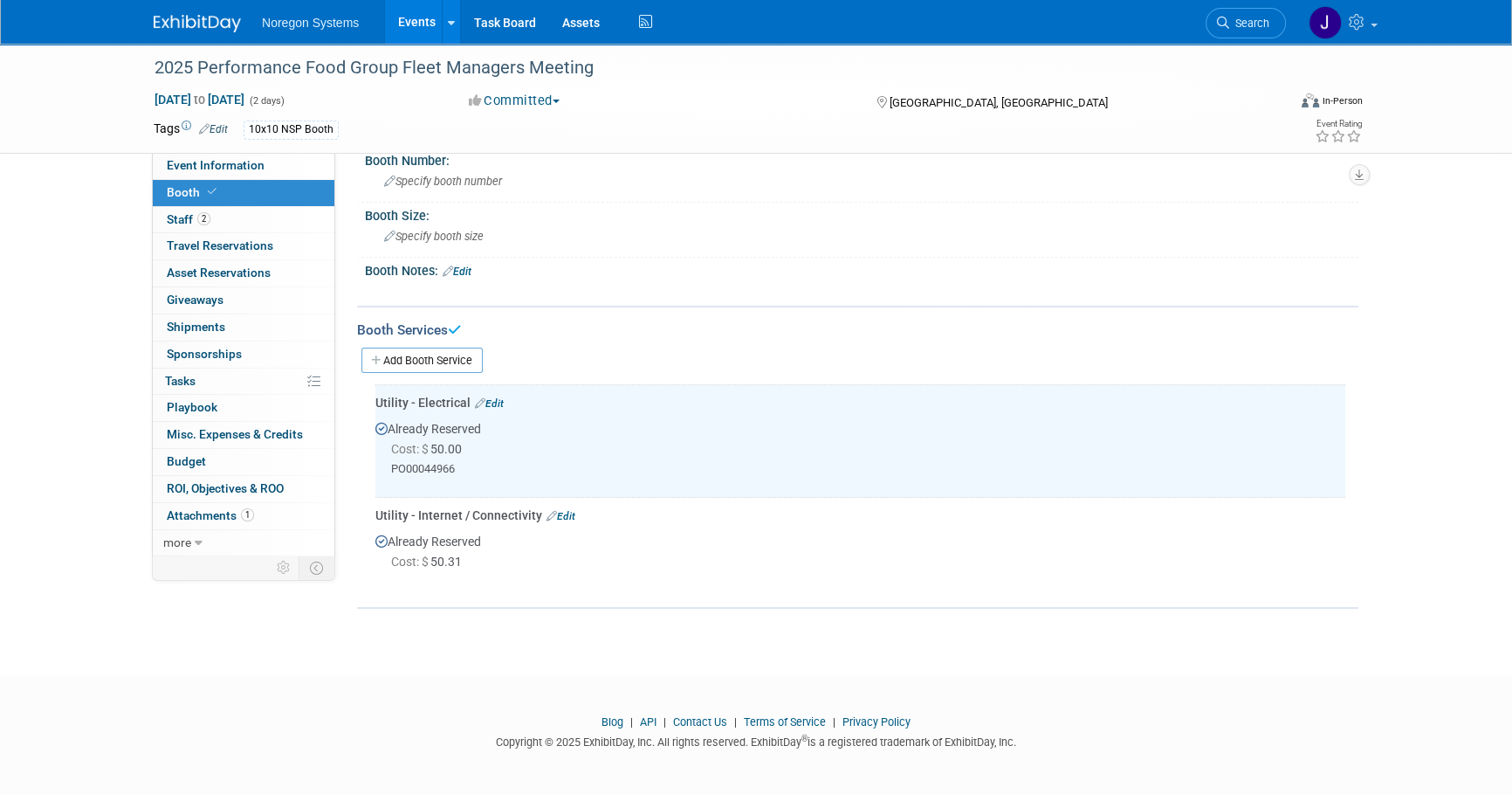
click at [565, 515] on link "Edit" at bounding box center [561, 516] width 29 height 13
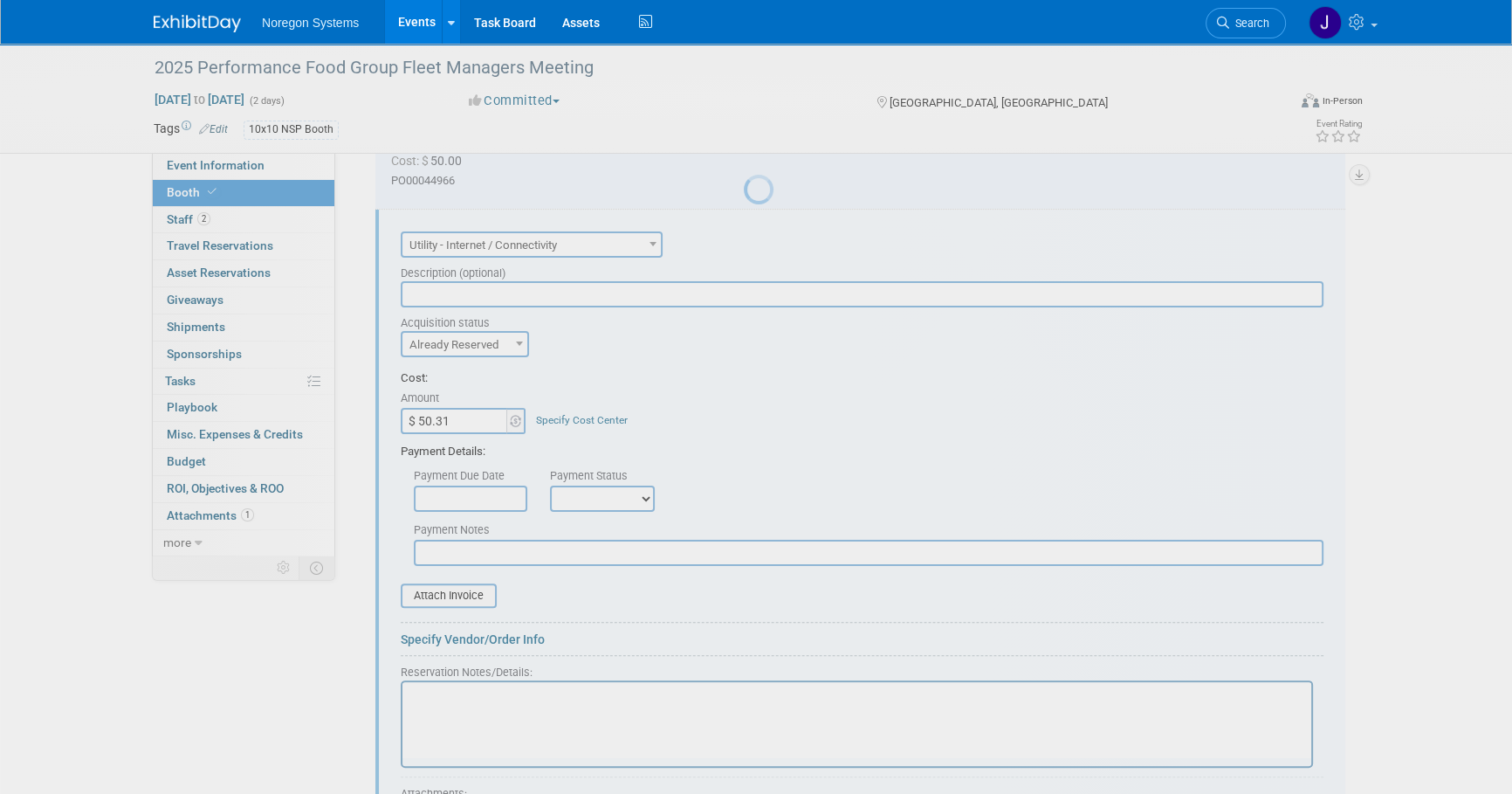
scroll to position [0, 0]
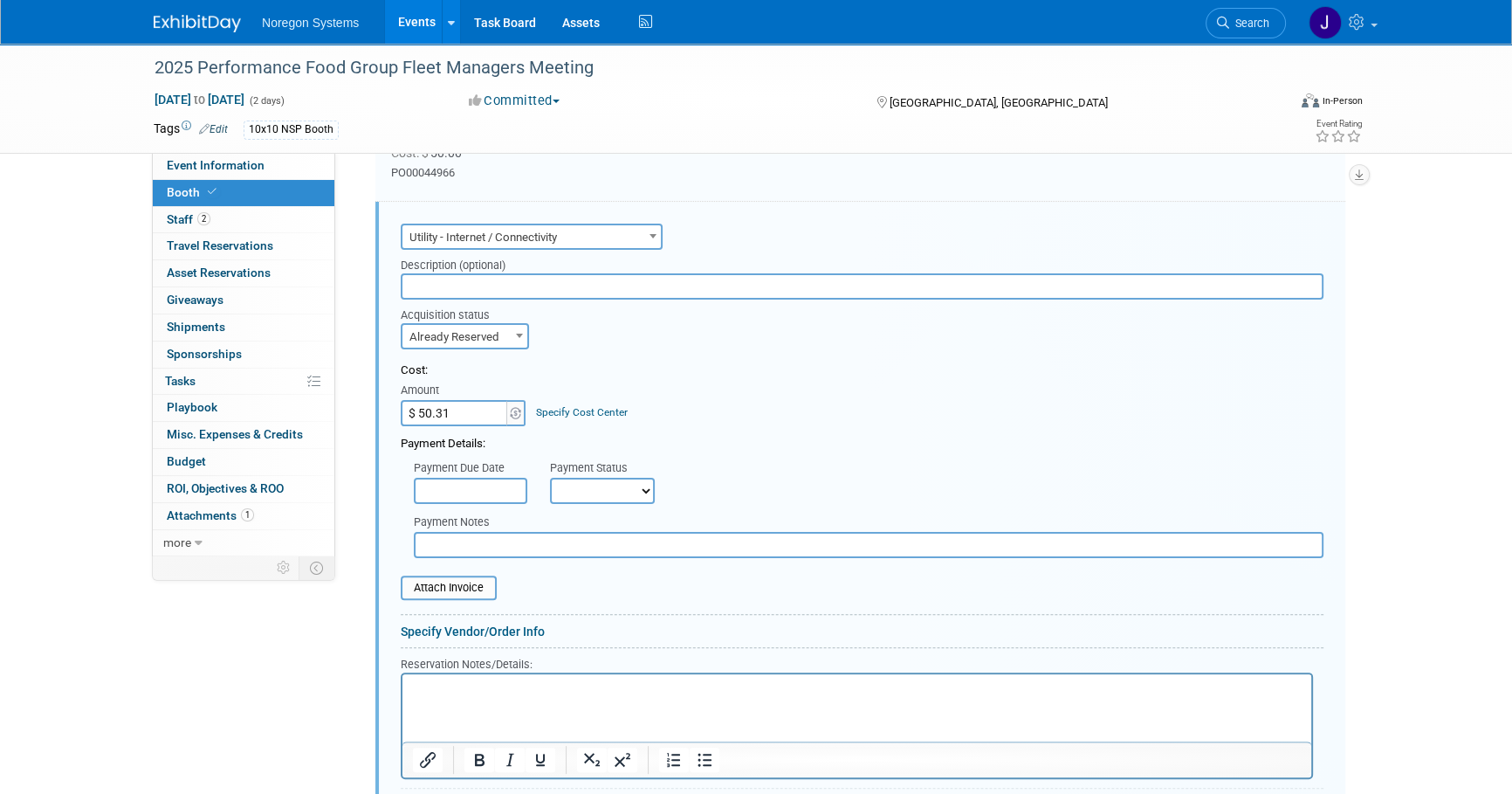
click at [510, 541] on input "text" at bounding box center [868, 544] width 909 height 26
paste input "PO00044966"
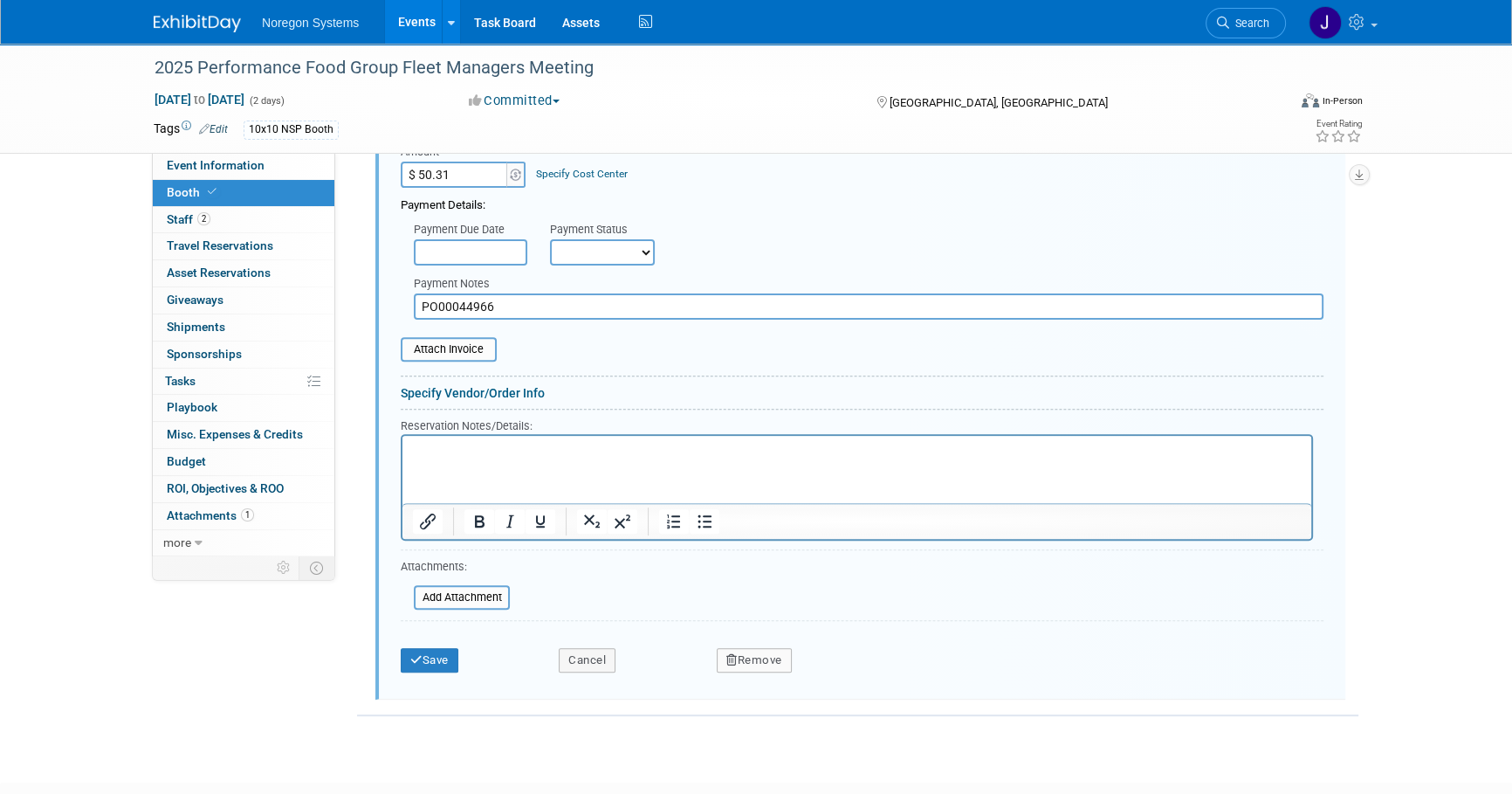
type input "PO00044966"
click at [427, 654] on button "Save" at bounding box center [428, 659] width 57 height 24
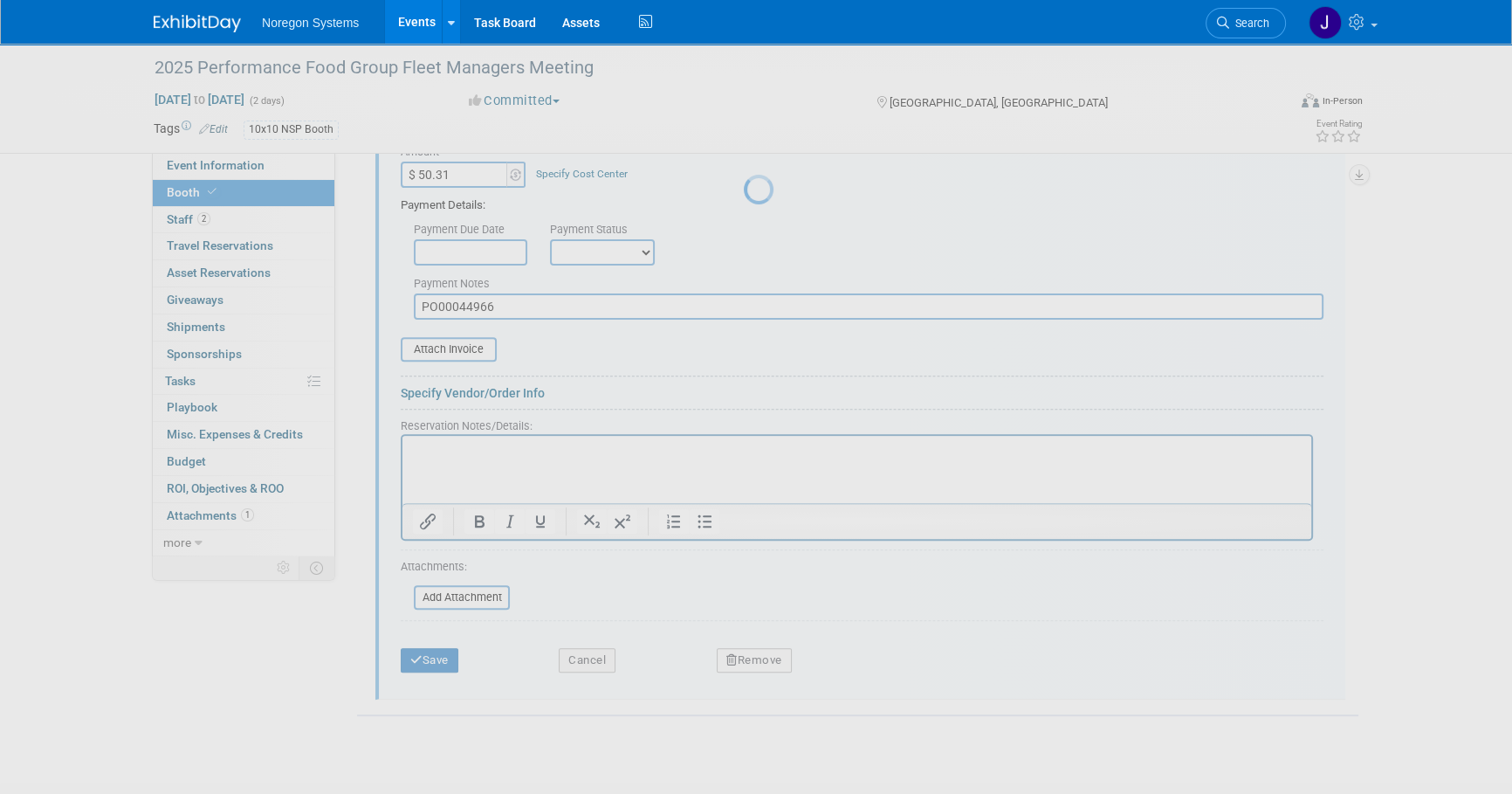
scroll to position [185, 0]
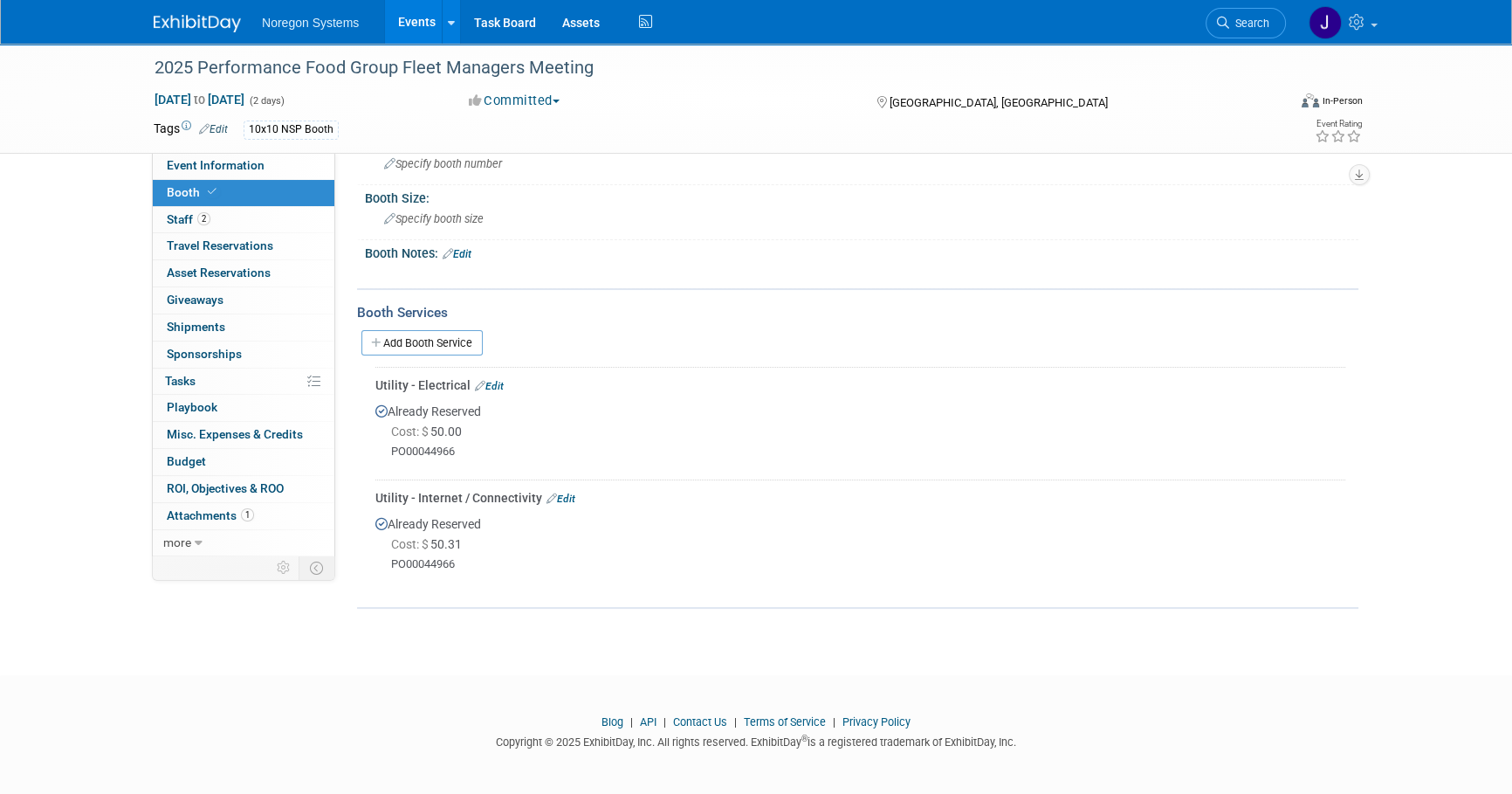
click at [206, 18] on img at bounding box center [198, 23] width 87 height 17
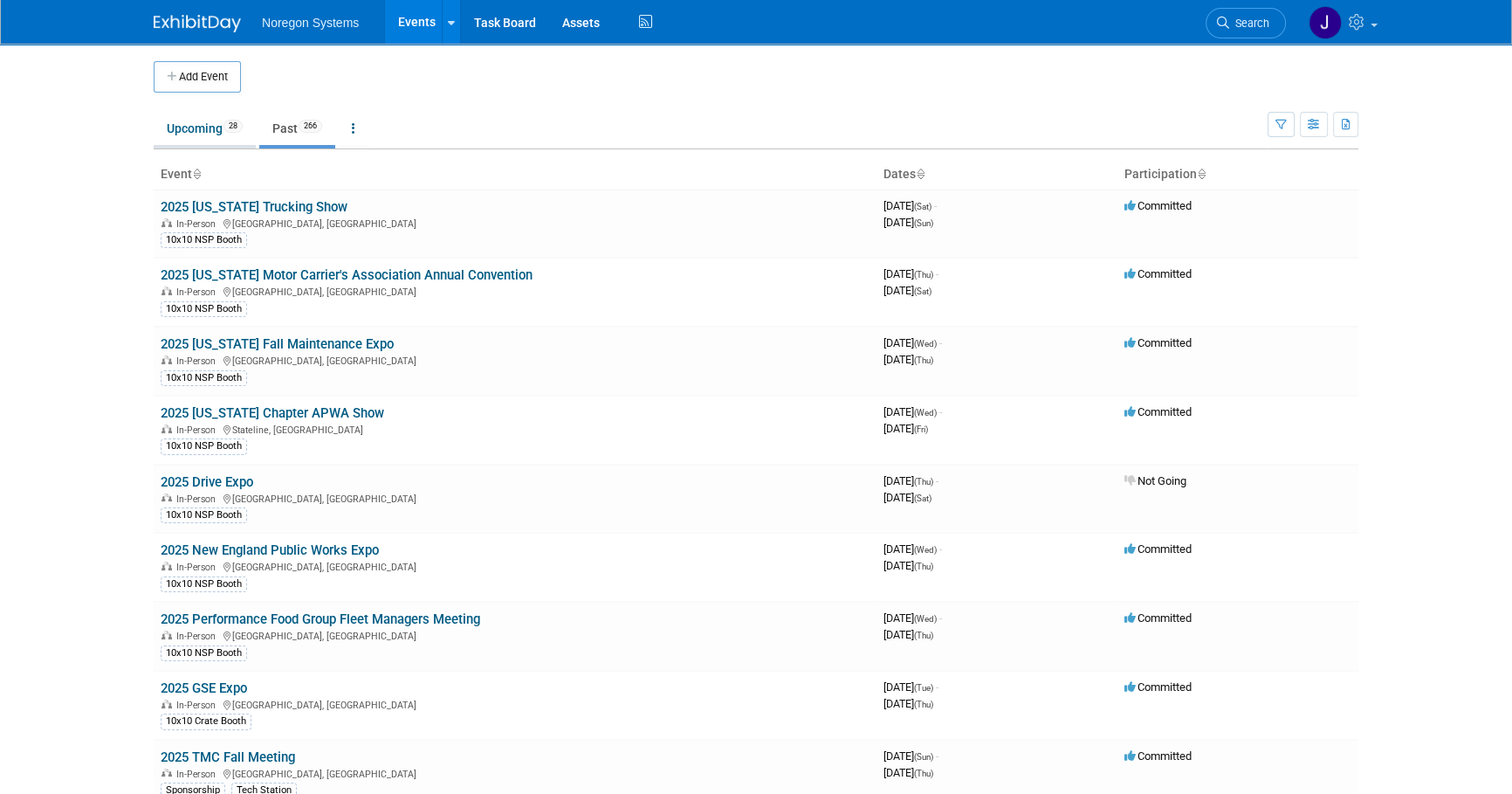
click at [198, 126] on link "Upcoming 28" at bounding box center [205, 128] width 102 height 33
